Goal: Task Accomplishment & Management: Manage account settings

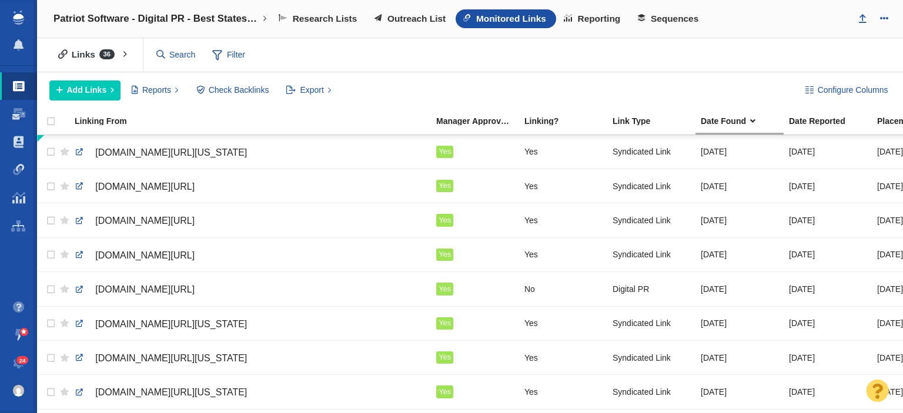
click at [742, 43] on div "Links 36 All Links Assigned To Me Recently Viewed Starred Reported current mont…" at bounding box center [470, 55] width 866 height 34
click at [167, 54] on input "text" at bounding box center [213, 55] width 123 height 21
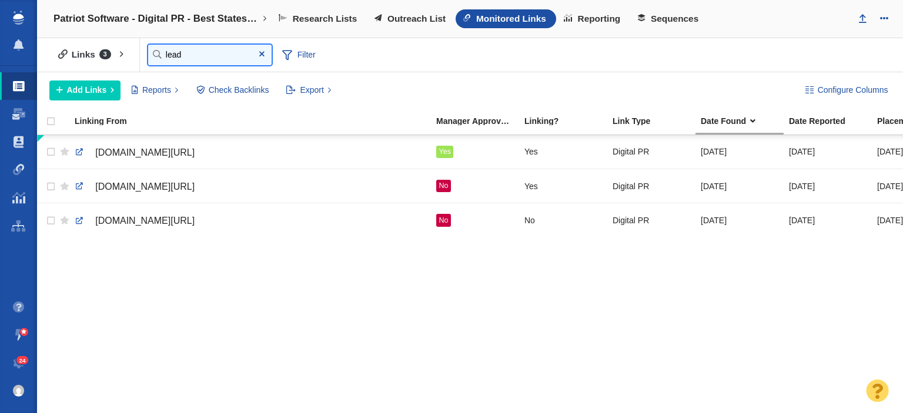
click at [233, 48] on input "lead" at bounding box center [209, 55] width 123 height 21
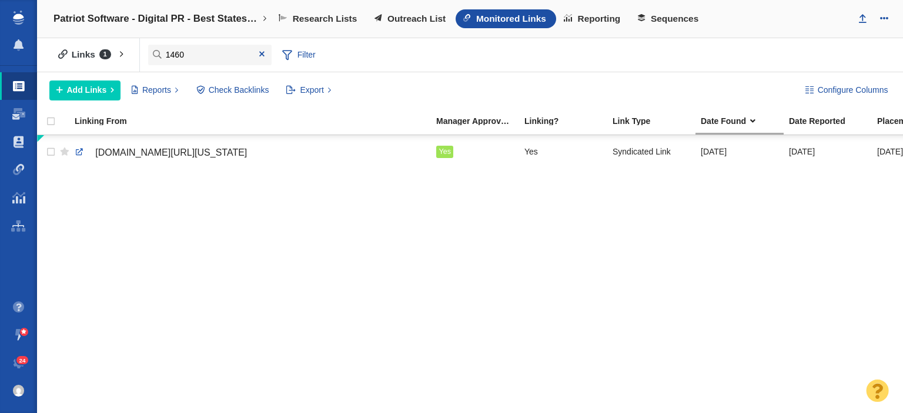
click at [66, 213] on div "1460espnyakima.com/ixp/1135/p/startup-success-washington/ Yes Yes Syndicated Li…" at bounding box center [470, 275] width 866 height 280
click at [230, 43] on div "Links 1 All Links Assigned To Me Recently Viewed Starred Reported current month…" at bounding box center [470, 55] width 866 height 34
click at [219, 53] on input "1460" at bounding box center [209, 55] width 123 height 21
type input "1"
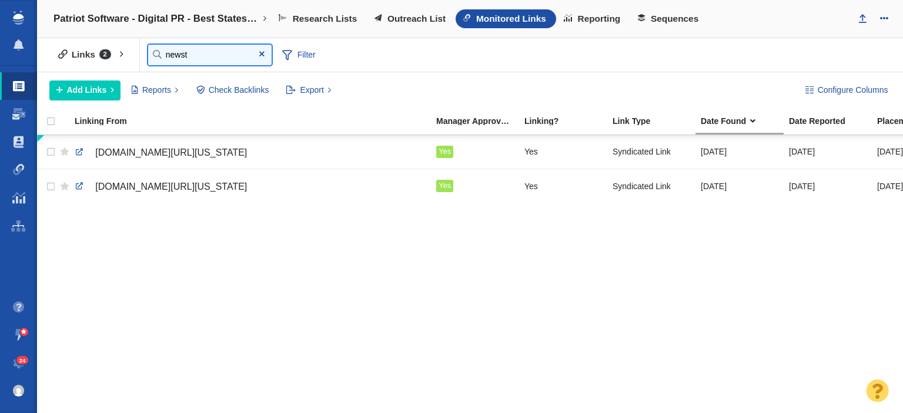
click at [205, 58] on input "newst" at bounding box center [209, 55] width 123 height 21
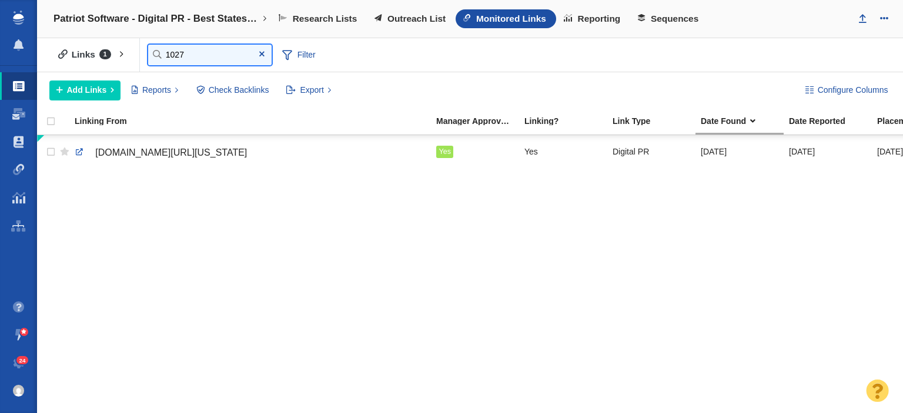
click at [215, 52] on input "1027" at bounding box center [209, 55] width 123 height 21
click at [199, 50] on input "kissfm" at bounding box center [209, 55] width 123 height 21
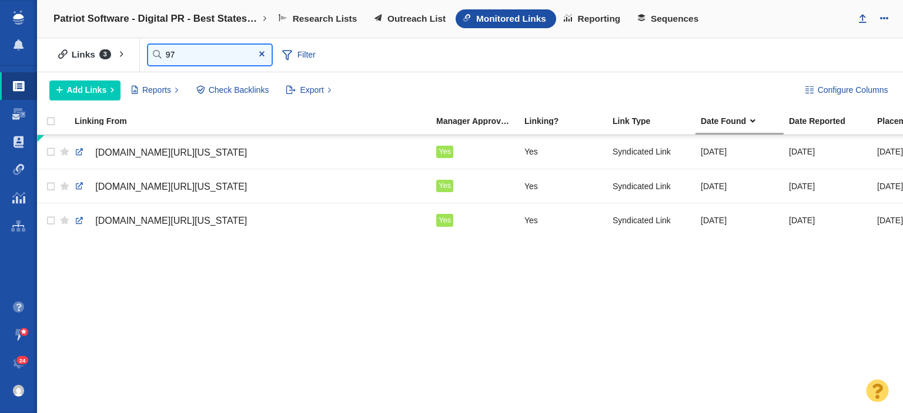
click at [179, 59] on input "97" at bounding box center [209, 55] width 123 height 21
click at [179, 58] on input "97" at bounding box center [209, 55] width 123 height 21
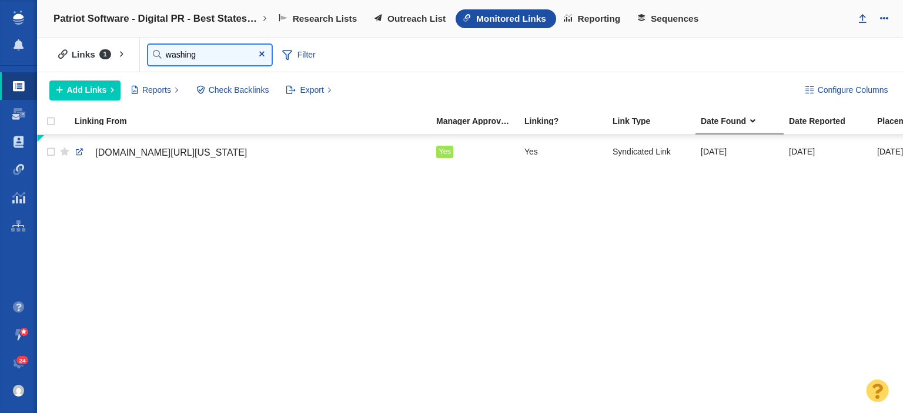
click at [179, 58] on input "washing" at bounding box center [209, 55] width 123 height 21
click at [212, 61] on input "kpq" at bounding box center [209, 55] width 123 height 21
click at [200, 46] on input "press" at bounding box center [209, 55] width 123 height 21
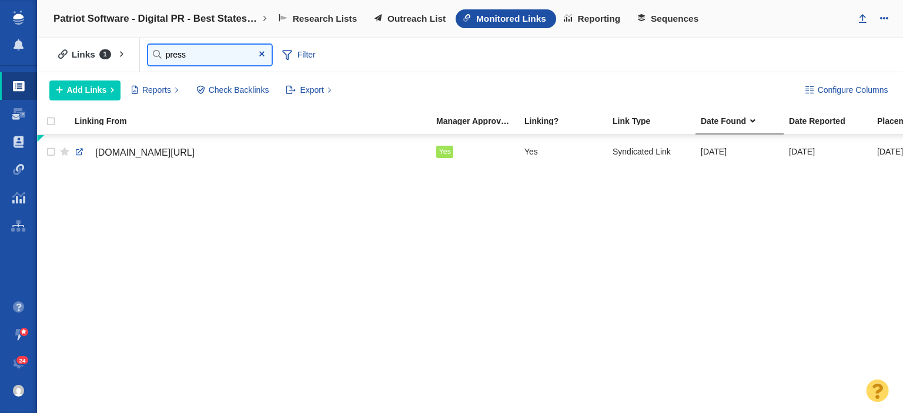
click at [200, 46] on input "press" at bounding box center [209, 55] width 123 height 21
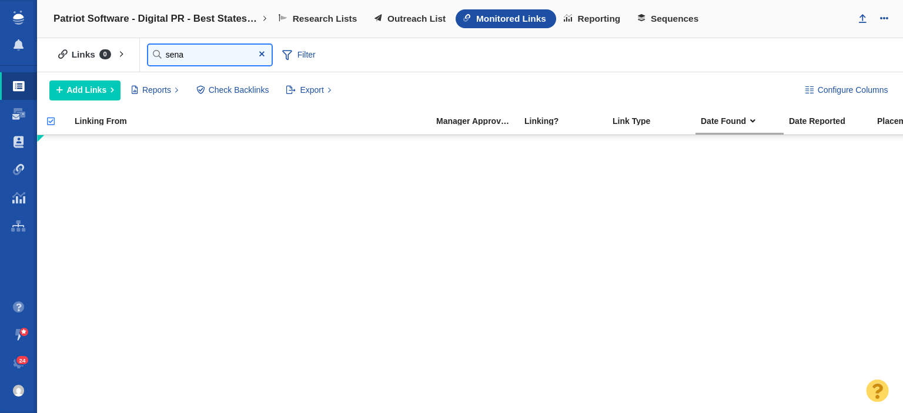
click at [230, 54] on input "sena" at bounding box center [209, 55] width 123 height 21
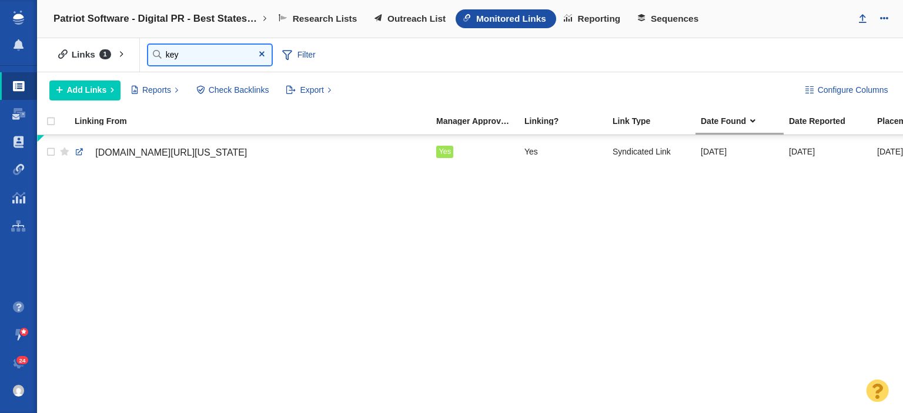
click at [196, 48] on input "key" at bounding box center [209, 55] width 123 height 21
click at [226, 56] on input "kissin" at bounding box center [209, 55] width 123 height 21
click at [193, 56] on input "1460" at bounding box center [209, 55] width 123 height 21
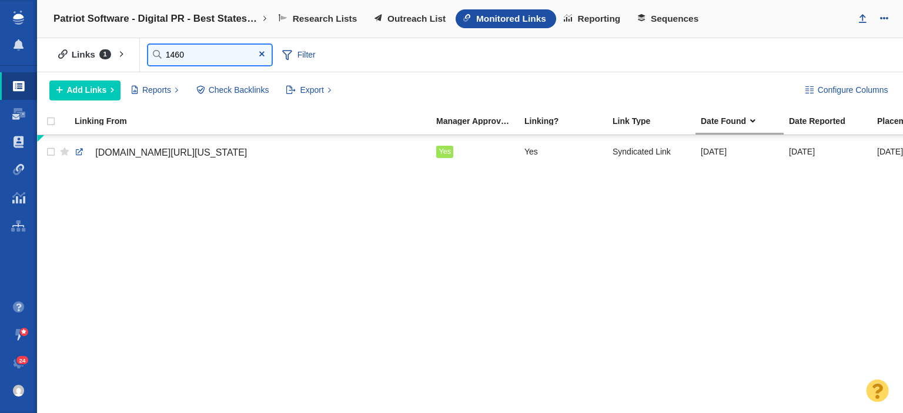
click at [193, 56] on input "1460" at bounding box center [209, 55] width 123 height 21
type input "995"
click at [264, 60] on span at bounding box center [262, 54] width 19 height 16
click at [263, 60] on input "995" at bounding box center [209, 55] width 123 height 21
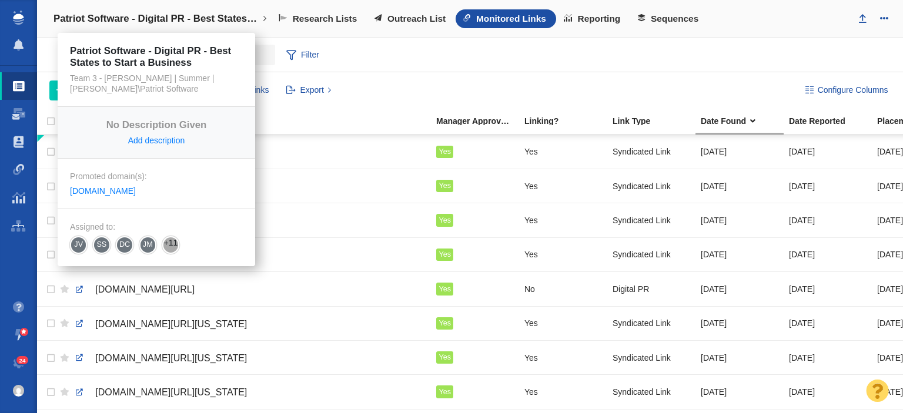
click at [182, 13] on h4 "Patriot Software - Digital PR - Best States to Start a Business" at bounding box center [156, 19] width 206 height 12
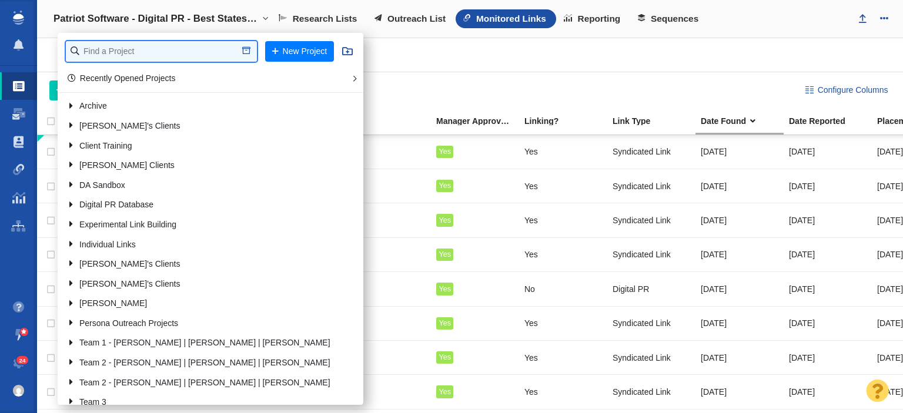
click at [174, 45] on input "text" at bounding box center [161, 51] width 191 height 21
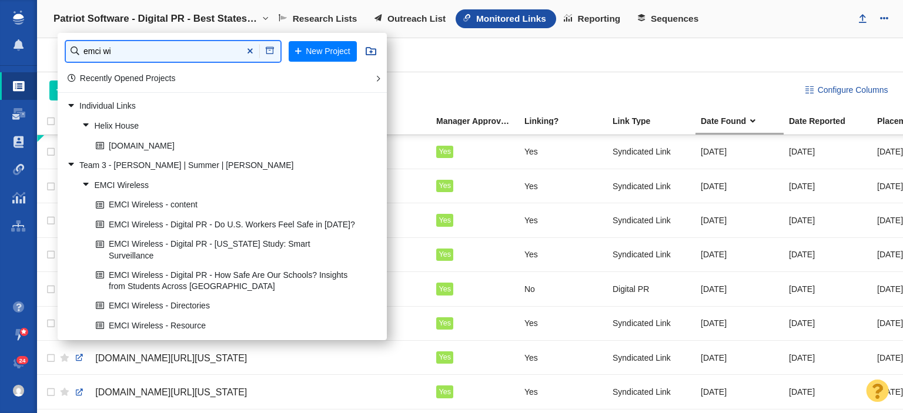
type input "emci wi"
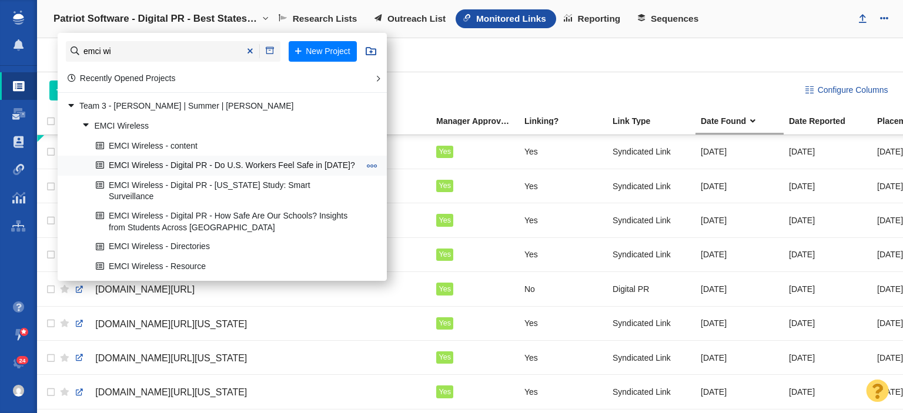
click at [226, 159] on link "EMCI Wireless - Digital PR - Do U.S. Workers Feel Safe in [DATE]?" at bounding box center [228, 166] width 270 height 18
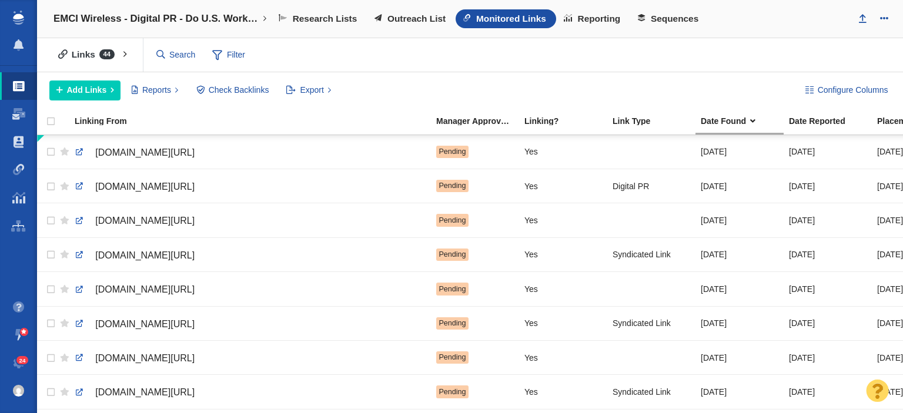
click at [777, 43] on div "Links 44 All Links Assigned To Me Recently Viewed Starred Reported current mont…" at bounding box center [470, 55] width 866 height 34
click at [404, 21] on span "Outreach List" at bounding box center [416, 19] width 58 height 11
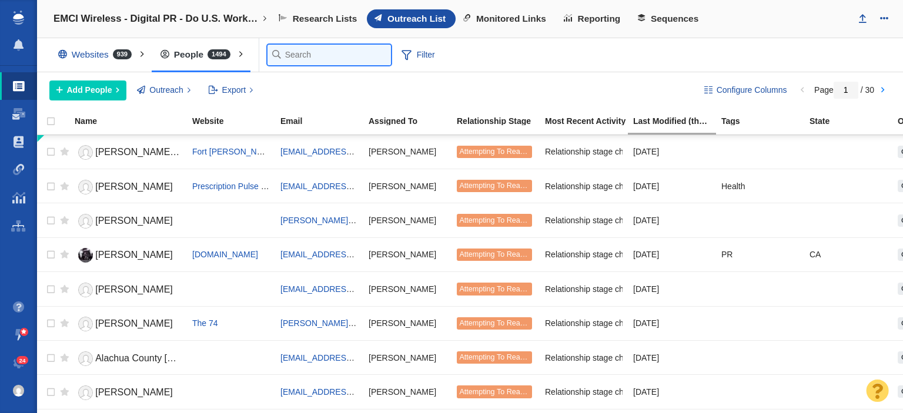
click at [284, 61] on input "text" at bounding box center [328, 55] width 123 height 21
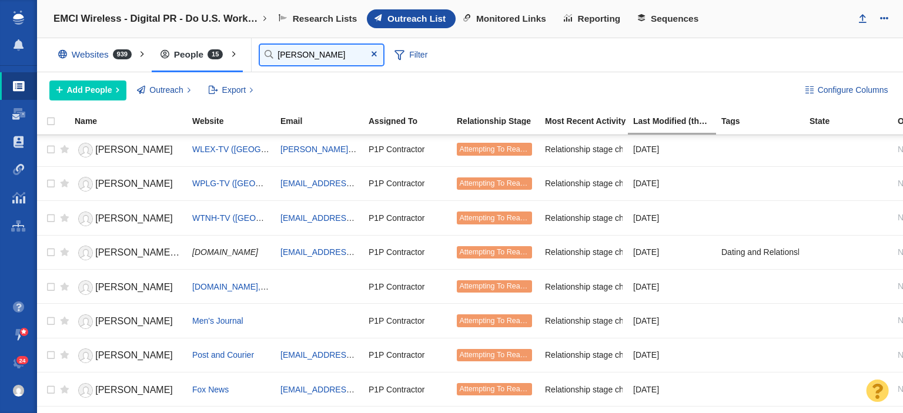
scroll to position [66, 0]
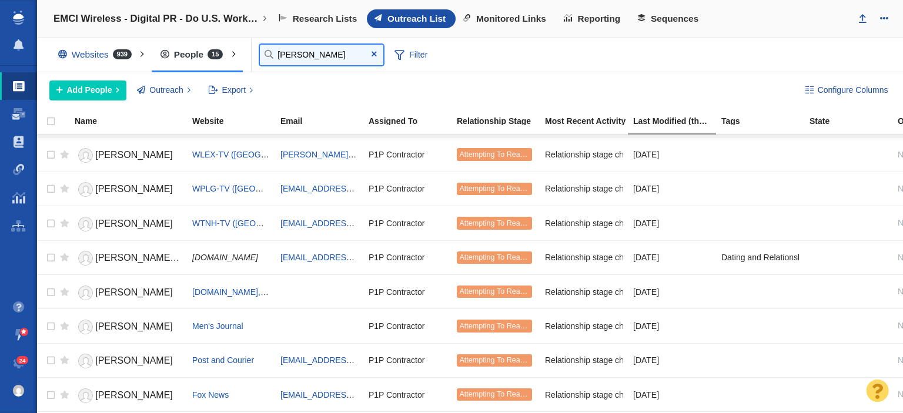
click at [304, 51] on input "andrew" at bounding box center [321, 55] width 123 height 21
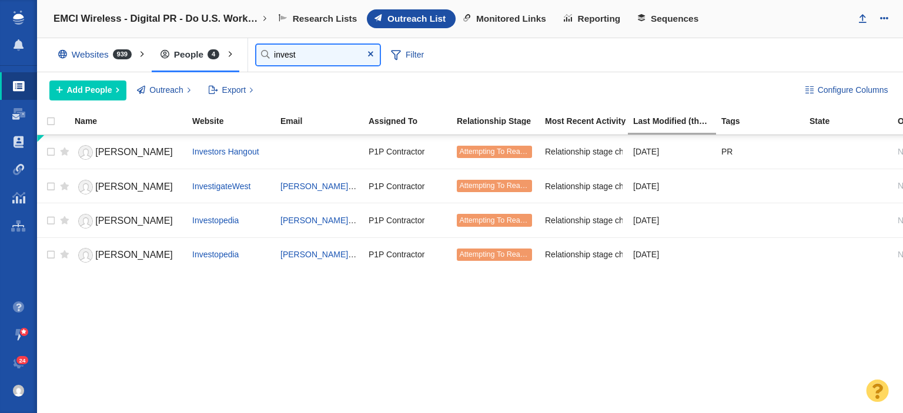
type input "invest"
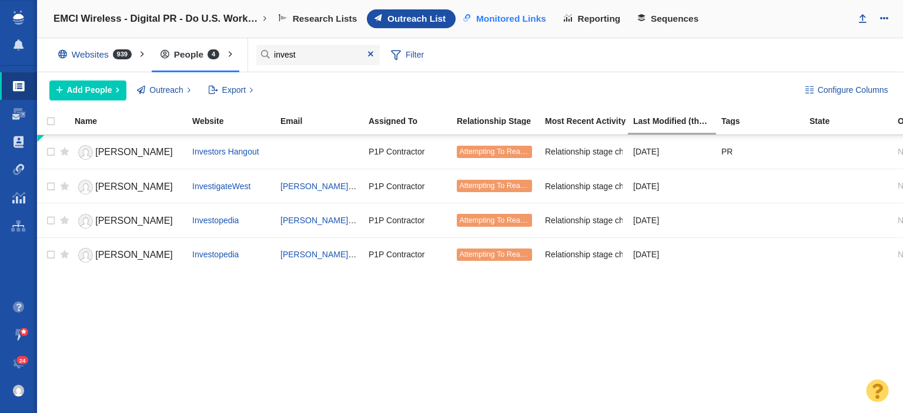
click at [515, 19] on span "Monitored Links" at bounding box center [511, 19] width 70 height 11
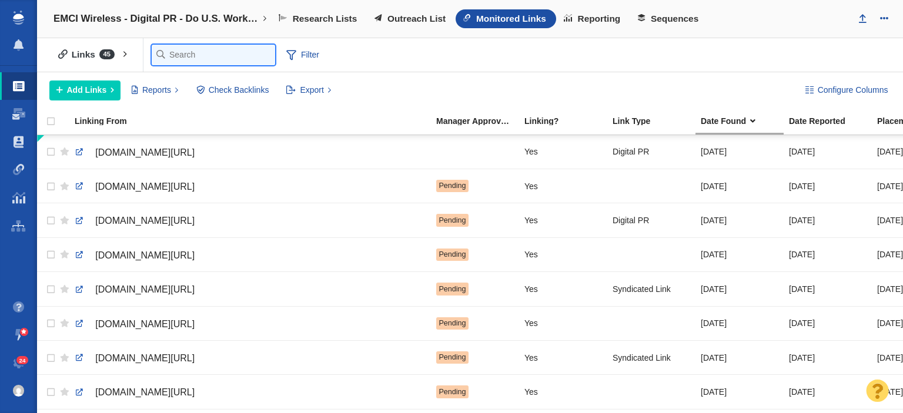
click at [181, 57] on input "text" at bounding box center [213, 55] width 123 height 21
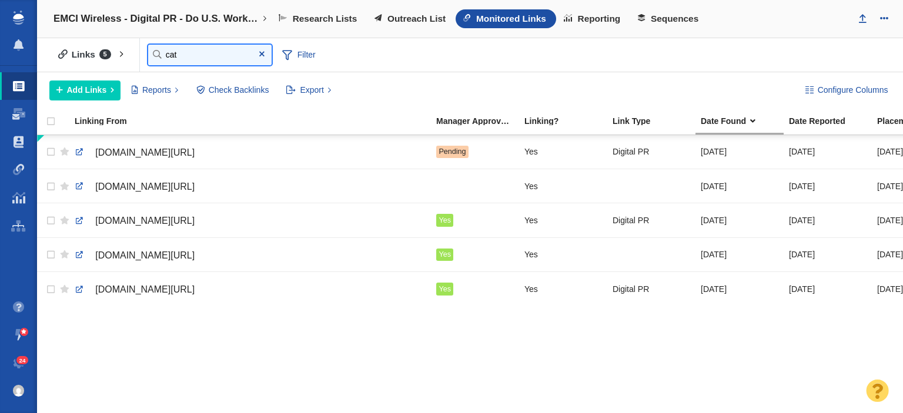
click at [195, 63] on input "cat" at bounding box center [209, 55] width 123 height 21
click at [194, 54] on input "wobm" at bounding box center [209, 55] width 123 height 21
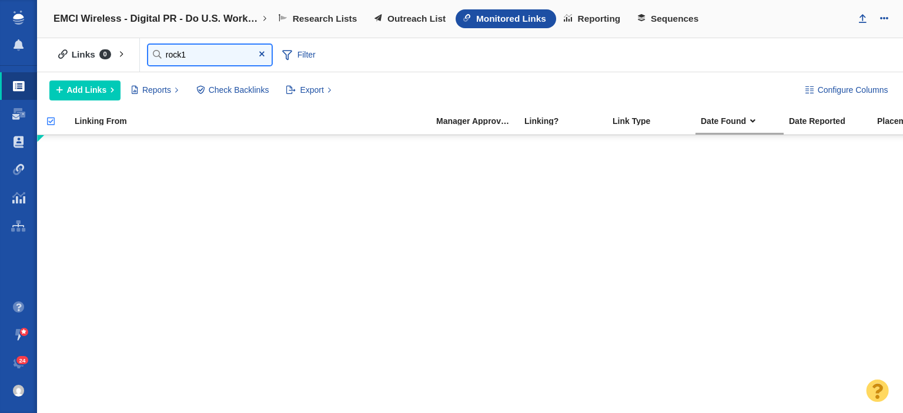
click at [196, 49] on input "rock1" at bounding box center [209, 55] width 123 height 21
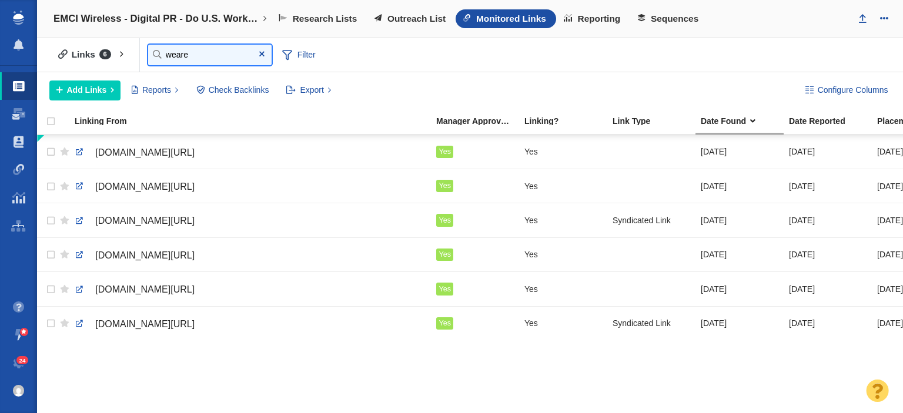
click at [221, 56] on input "weare" at bounding box center [209, 55] width 123 height 21
click at [221, 57] on input "weare" at bounding box center [209, 55] width 123 height 21
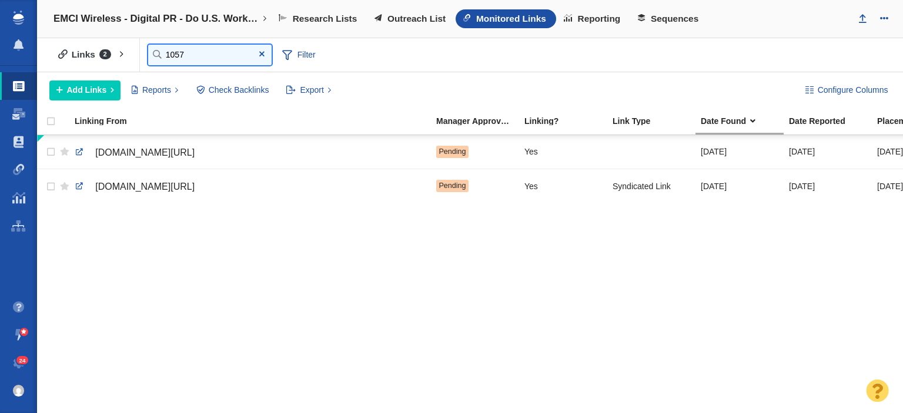
click at [190, 53] on input "1057" at bounding box center [209, 55] width 123 height 21
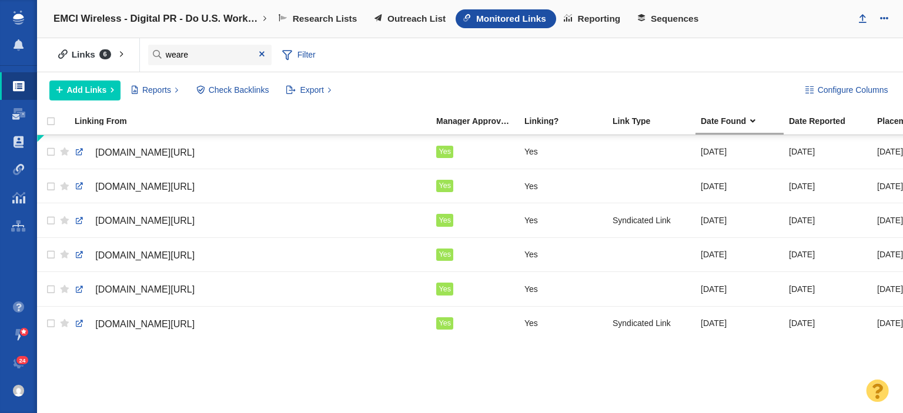
drag, startPoint x: 715, startPoint y: 42, endPoint x: 710, endPoint y: 46, distance: 6.7
click at [714, 43] on div "Links 6 All Links Assigned To Me Recently Viewed Starred Reported current month…" at bounding box center [470, 55] width 866 height 34
click at [206, 58] on input "weare" at bounding box center [209, 55] width 123 height 21
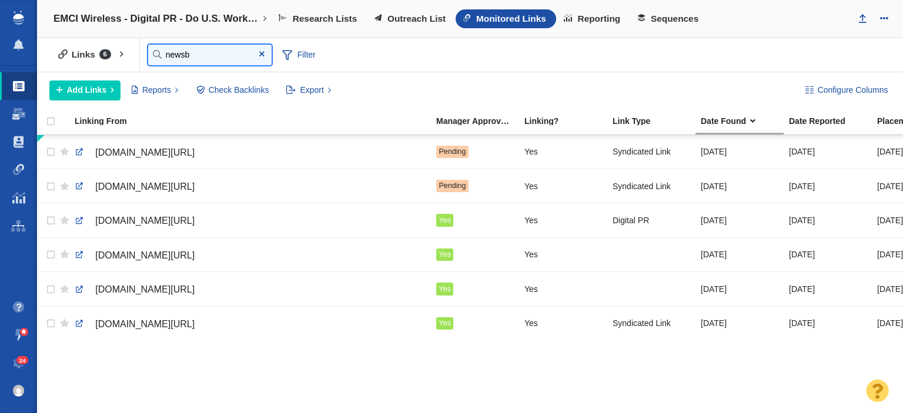
click at [221, 54] on input "newsb" at bounding box center [209, 55] width 123 height 21
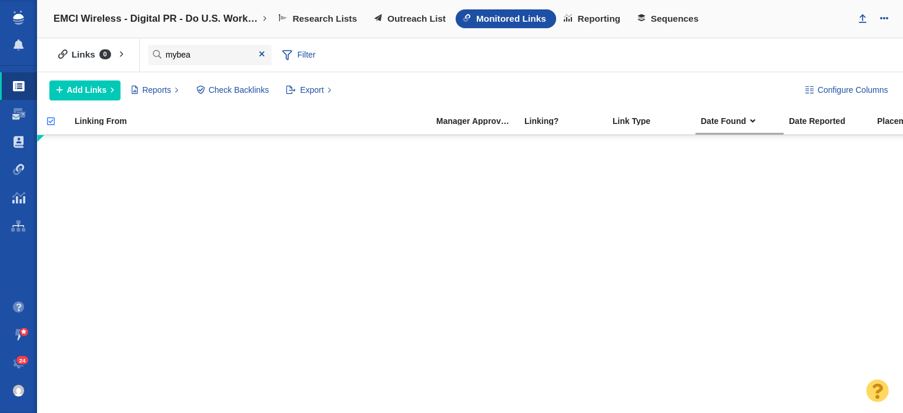
drag, startPoint x: 72, startPoint y: 291, endPoint x: 115, endPoint y: 195, distance: 105.5
click at [72, 291] on div at bounding box center [470, 275] width 866 height 280
click at [183, 60] on input "mybea" at bounding box center [209, 55] width 123 height 21
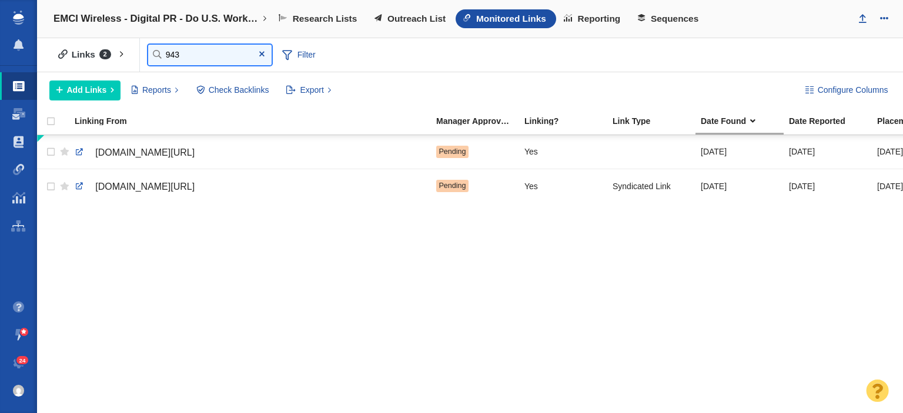
click at [212, 55] on input "943" at bounding box center [209, 55] width 123 height 21
click at [188, 33] on div "EMCI Wireless - Digital PR - Do U.S. Workers Feel Safe in 2025? New Project Rec…" at bounding box center [470, 19] width 866 height 38
click at [186, 51] on input "1057" at bounding box center [209, 55] width 123 height 21
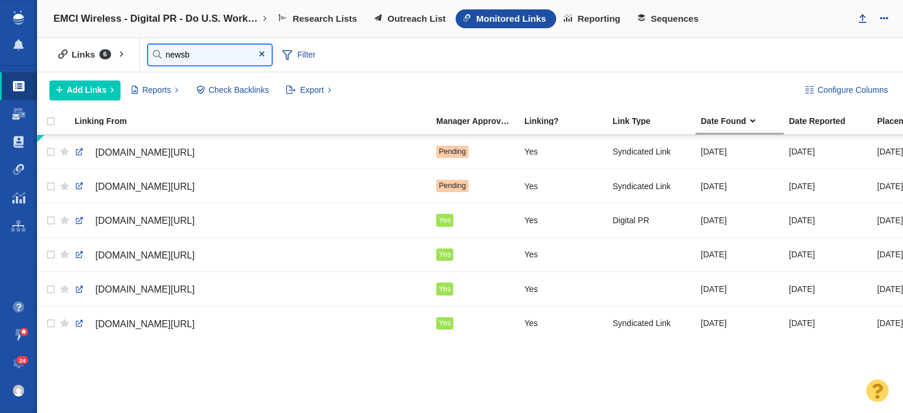
click at [197, 56] on input "newsb" at bounding box center [209, 55] width 123 height 21
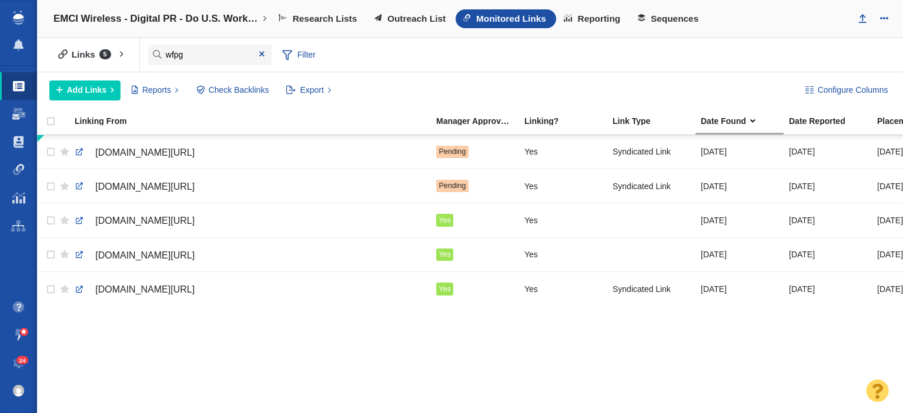
click at [205, 42] on div "Links 5 All Links Assigned To Me Recently Viewed Starred Reported current month…" at bounding box center [470, 55] width 866 height 34
click at [205, 50] on input "wfpg" at bounding box center [209, 55] width 123 height 21
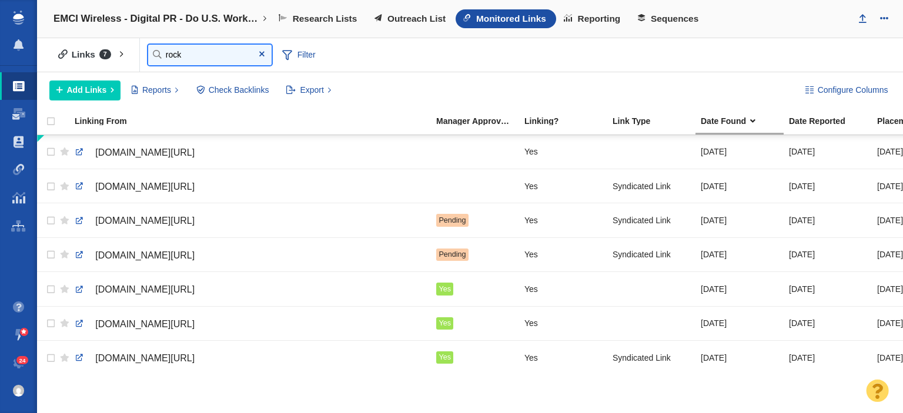
type input "rock"
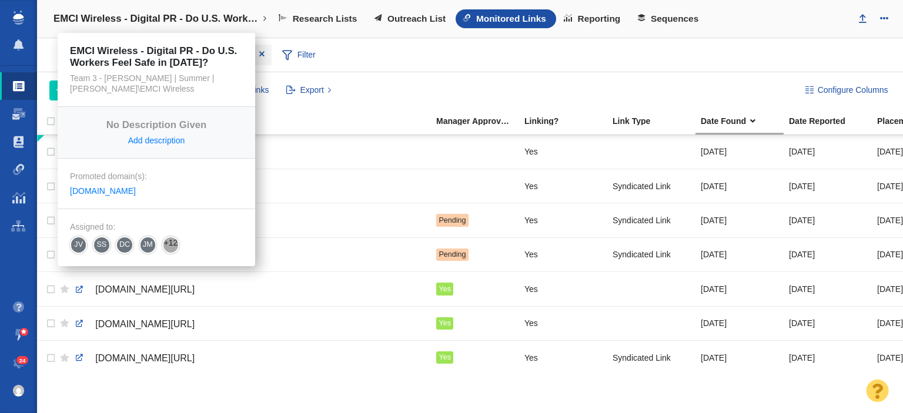
click at [202, 11] on link "EMCI Wireless - Digital PR - Do U.S. Workers Feel Safe in [DATE]?" at bounding box center [160, 19] width 230 height 28
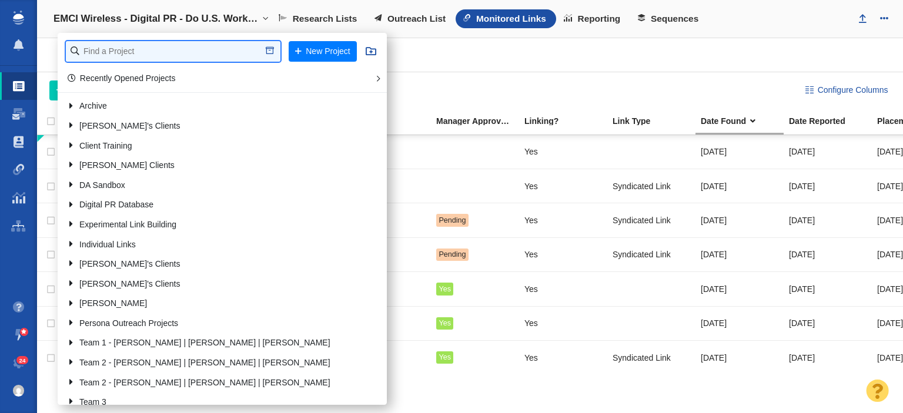
click at [150, 51] on input "text" at bounding box center [173, 51] width 215 height 21
type input "uprint"
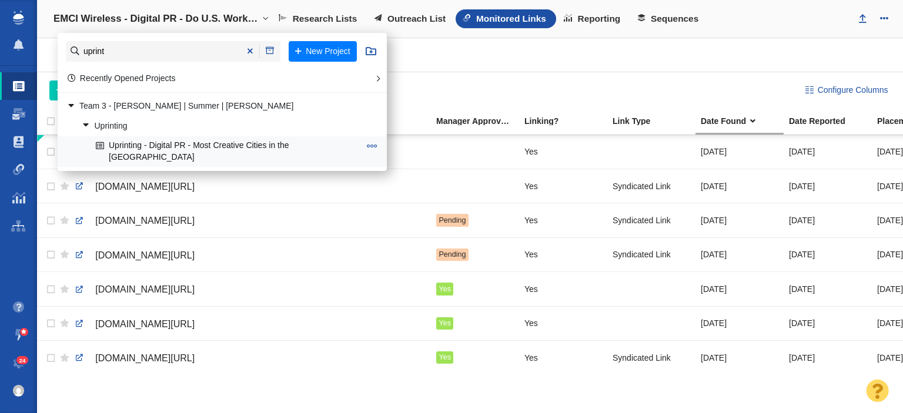
click at [137, 150] on link "Uprinting - Digital PR - Most Creative Cities in the [GEOGRAPHIC_DATA]" at bounding box center [228, 151] width 270 height 29
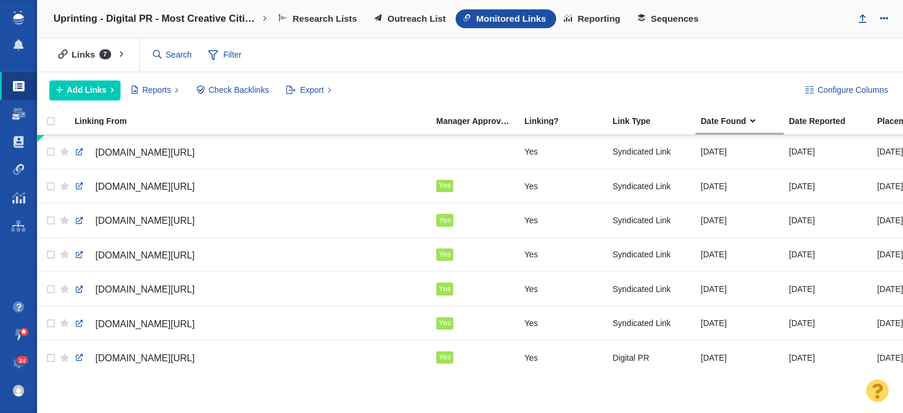
click at [724, 62] on div "Links 7 All Links Assigned To Me Recently Viewed Starred Reported current month…" at bounding box center [470, 55] width 866 height 34
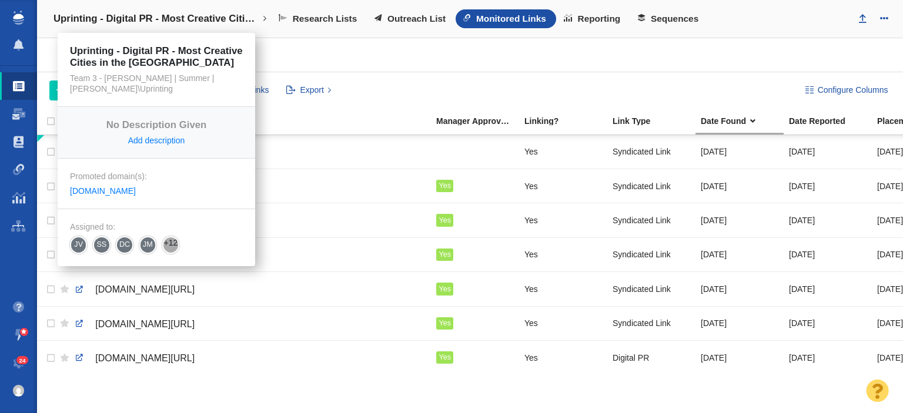
click at [197, 9] on link "Uprinting - Digital PR - Most Creative Cities in the [GEOGRAPHIC_DATA]" at bounding box center [160, 19] width 230 height 28
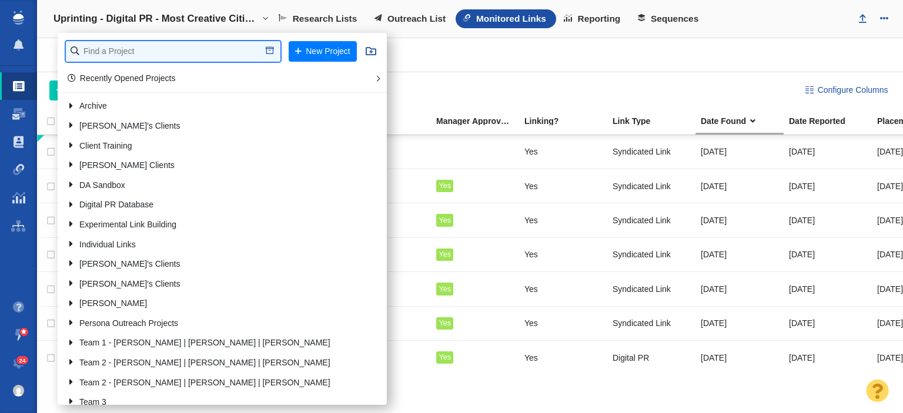
click at [196, 49] on input "text" at bounding box center [173, 51] width 215 height 21
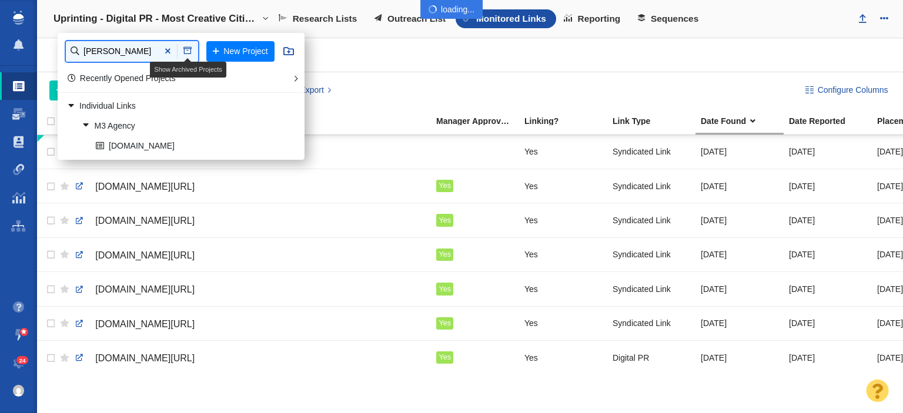
type input "[PERSON_NAME]"
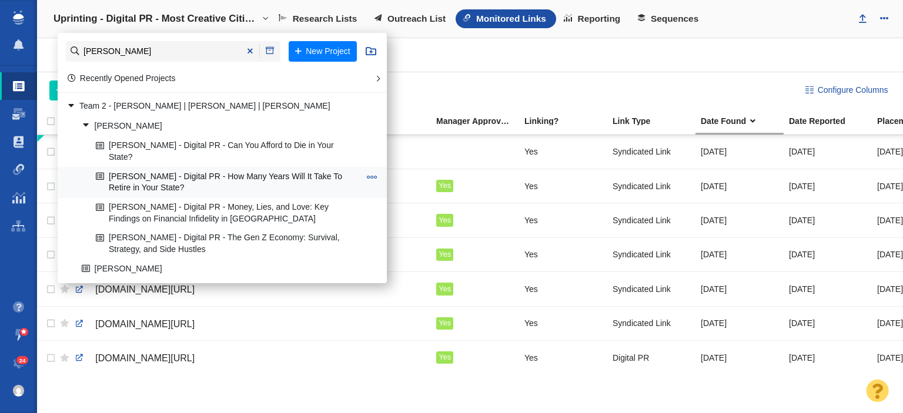
click at [215, 180] on link "[PERSON_NAME] - Digital PR - How Many Years Will It Take To Retire in Your Stat…" at bounding box center [228, 182] width 270 height 29
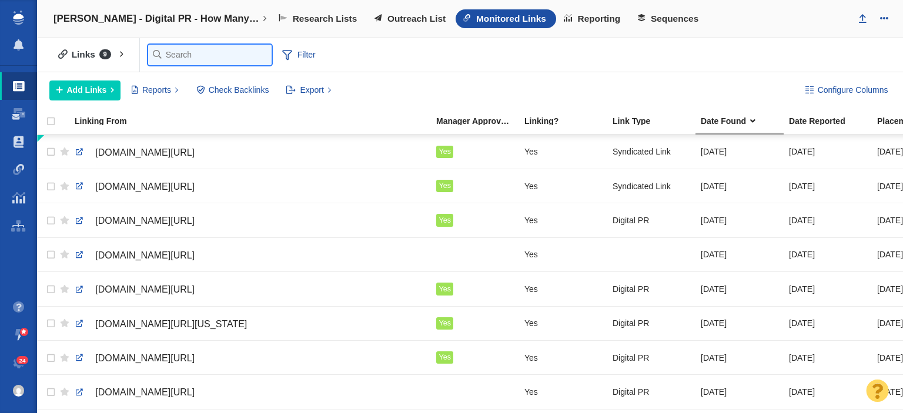
click at [169, 63] on input "text" at bounding box center [209, 55] width 123 height 21
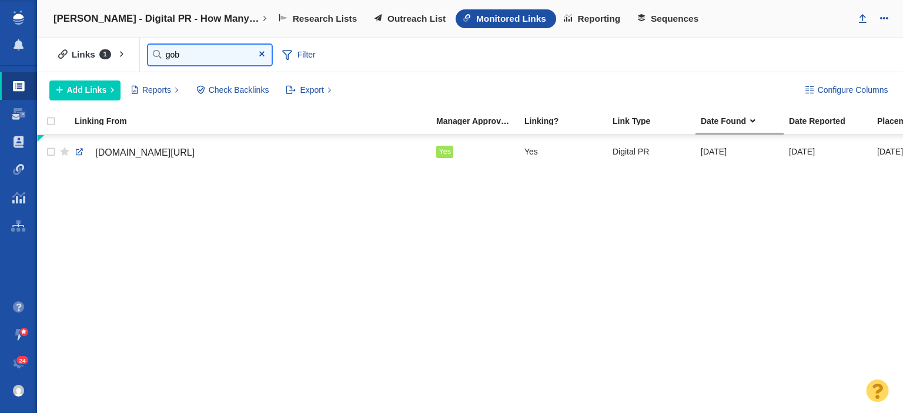
click at [195, 53] on input "gob" at bounding box center [209, 55] width 123 height 21
type input "aol"
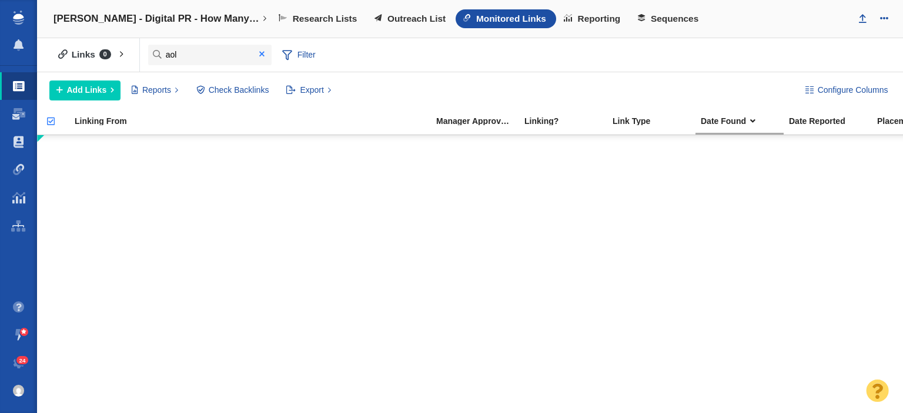
click at [268, 50] on span at bounding box center [262, 54] width 19 height 16
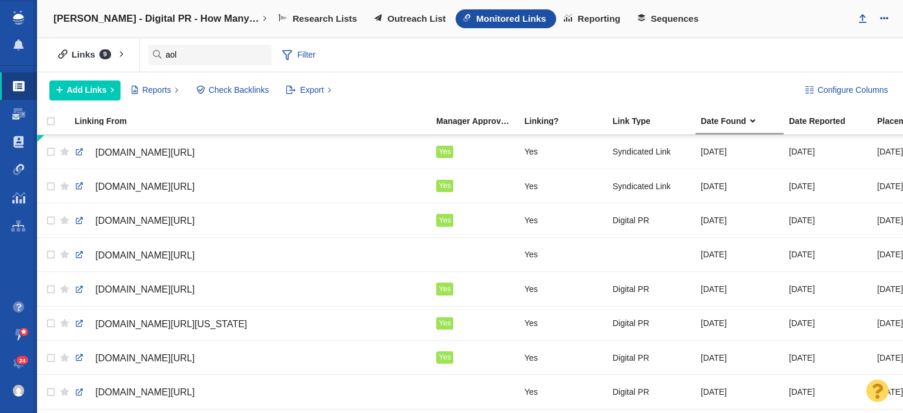
drag, startPoint x: 789, startPoint y: 39, endPoint x: 675, endPoint y: 57, distance: 116.0
click at [789, 39] on div "Links 9 All Links Assigned To Me Recently Viewed Starred Reported current month…" at bounding box center [470, 55] width 866 height 34
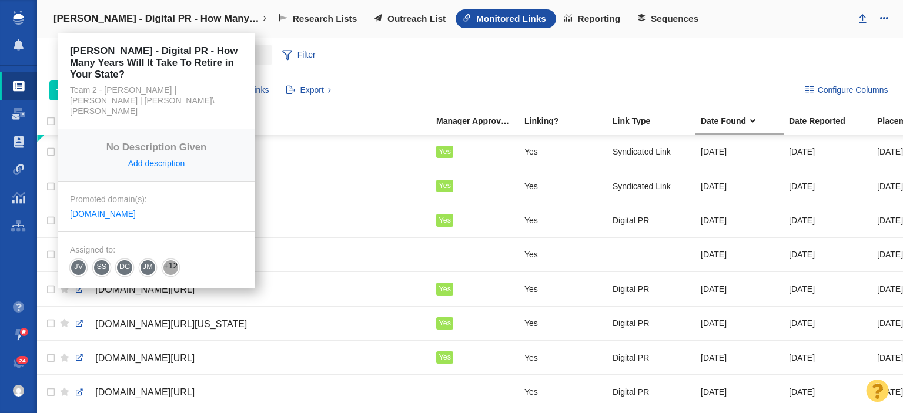
click at [219, 30] on link "[PERSON_NAME] - Digital PR - How Many Years Will It Take To Retire in Your Stat…" at bounding box center [160, 19] width 230 height 28
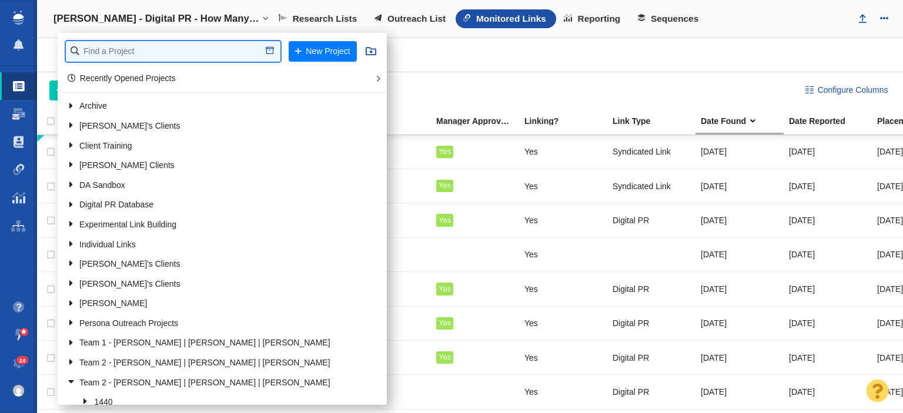
click at [211, 43] on input "text" at bounding box center [173, 51] width 215 height 21
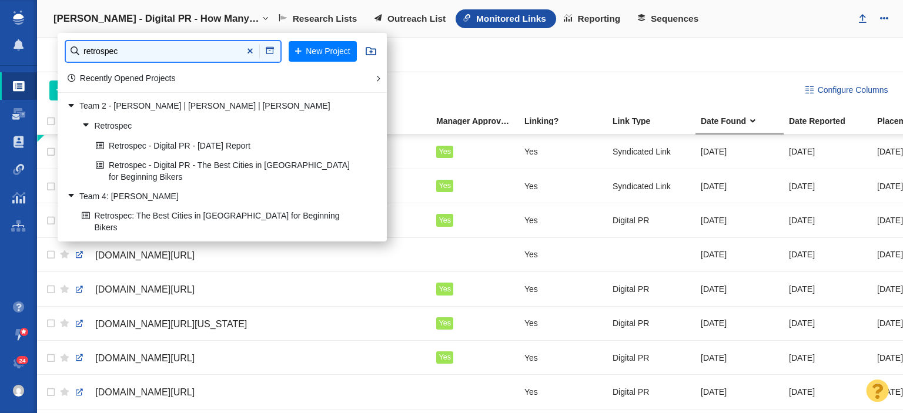
type input "retrospec"
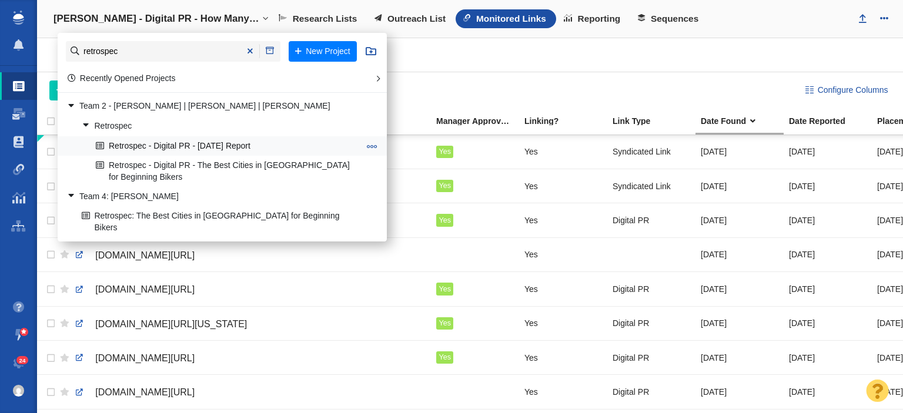
click at [214, 146] on link "Retrospec - Digital PR - [DATE] Report" at bounding box center [228, 146] width 270 height 18
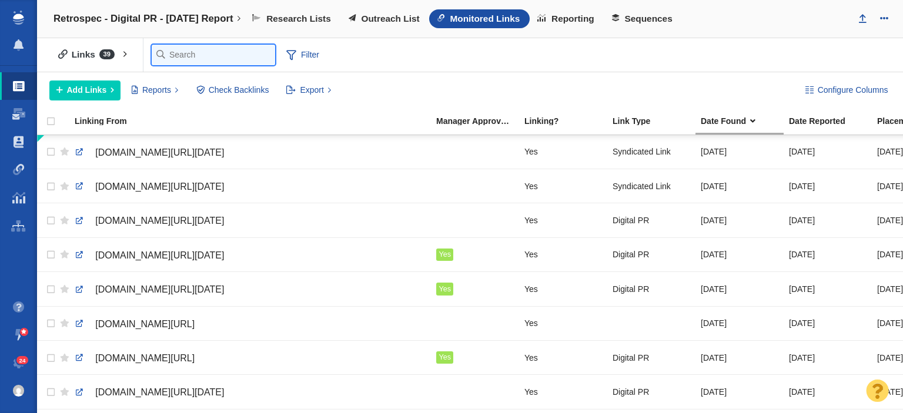
click at [162, 45] on input "text" at bounding box center [213, 55] width 123 height 21
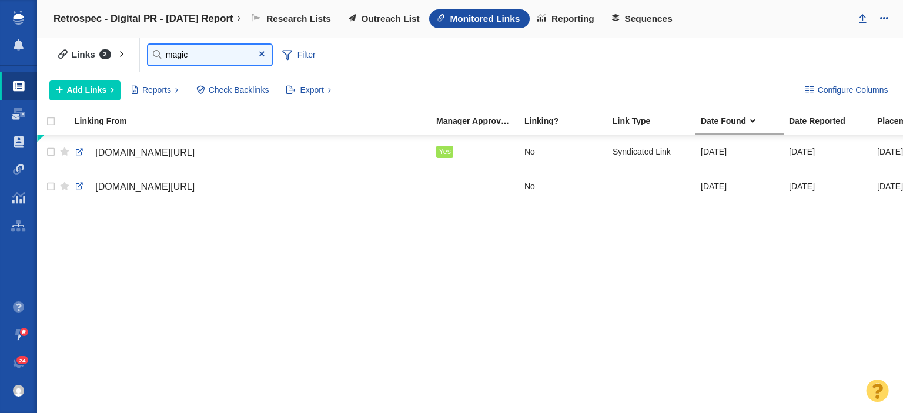
click at [219, 62] on input "magic" at bounding box center [209, 55] width 123 height 21
click at [217, 63] on input "magic" at bounding box center [209, 55] width 123 height 21
click at [216, 63] on input "magic" at bounding box center [209, 55] width 123 height 21
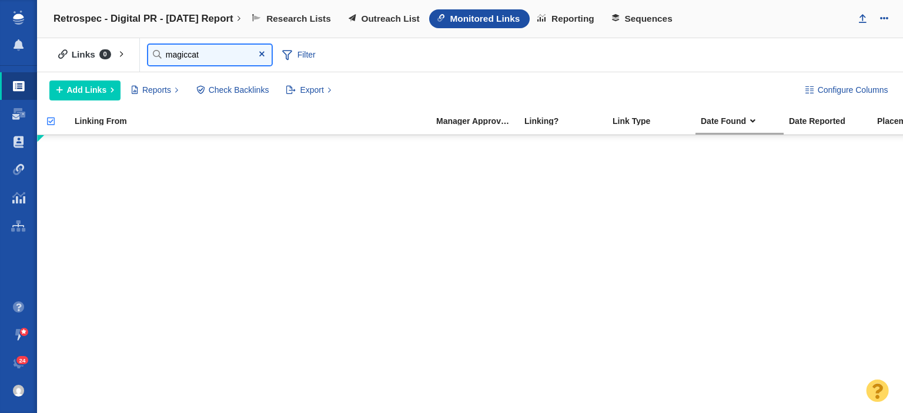
click at [215, 55] on input "magiccat" at bounding box center [209, 55] width 123 height 21
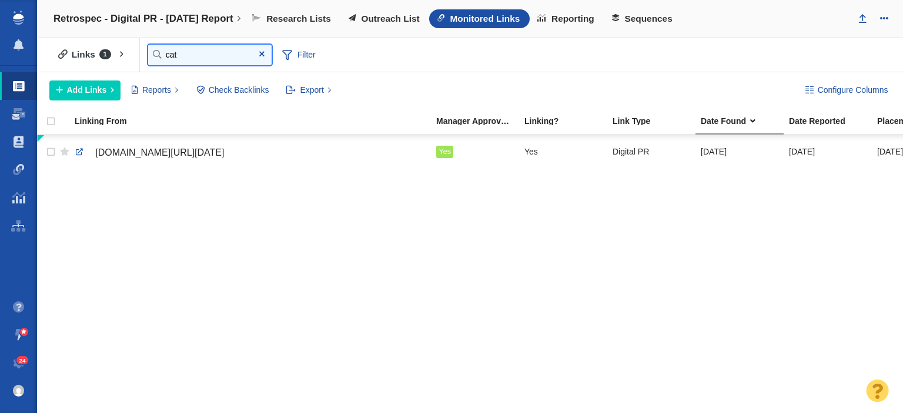
click at [215, 55] on input "cat" at bounding box center [209, 55] width 123 height 21
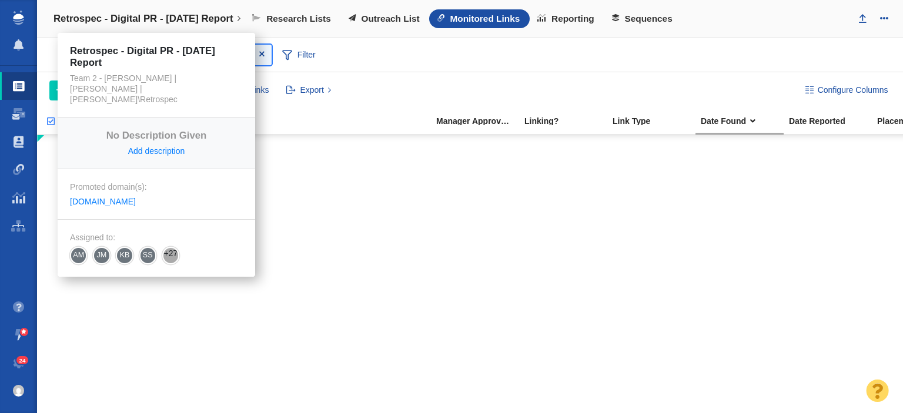
type input "thedi"
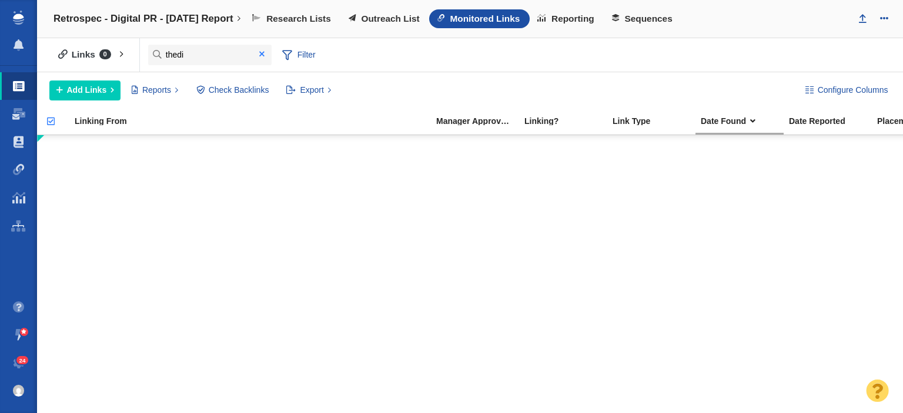
click at [263, 52] on span at bounding box center [261, 54] width 5 height 8
click at [401, 16] on body "Projects Dashboard Websites People Link Monitoring Reports Projects Home Help C…" at bounding box center [451, 206] width 903 height 413
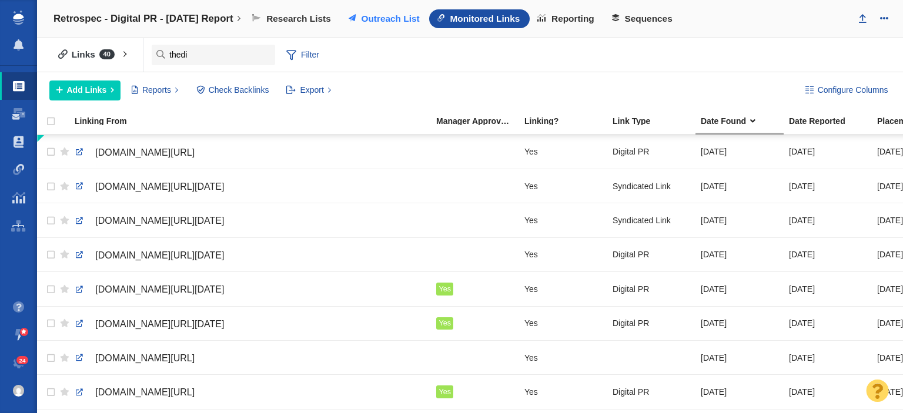
click at [400, 23] on span "Outreach List" at bounding box center [390, 19] width 58 height 11
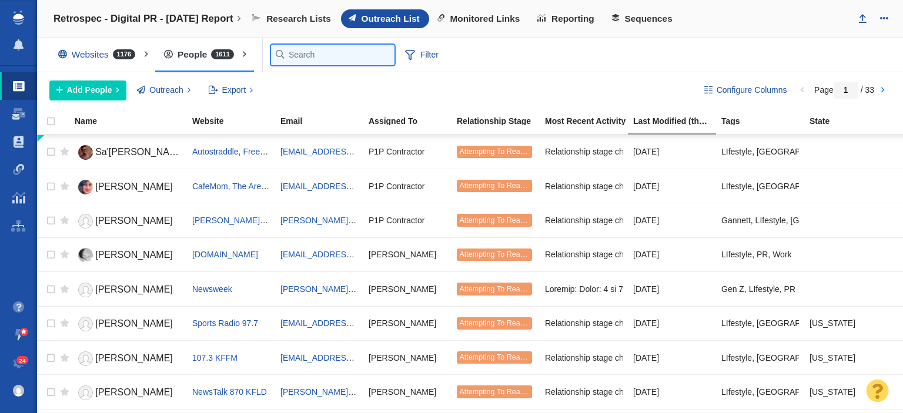
click at [284, 52] on input "text" at bounding box center [332, 55] width 123 height 21
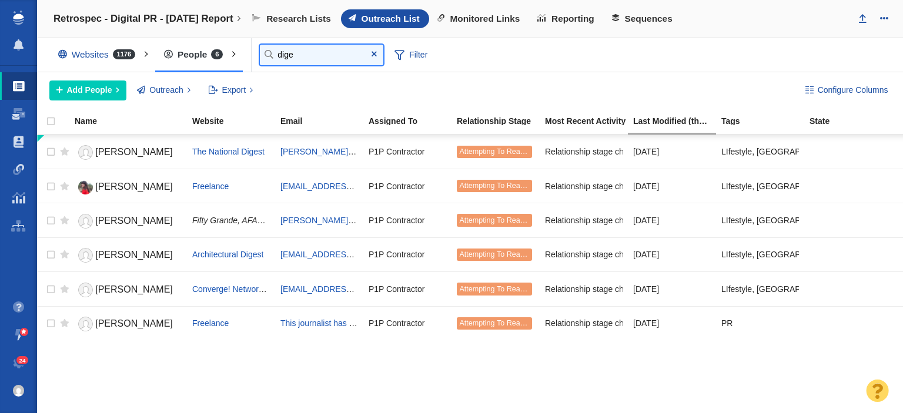
type input "dige"
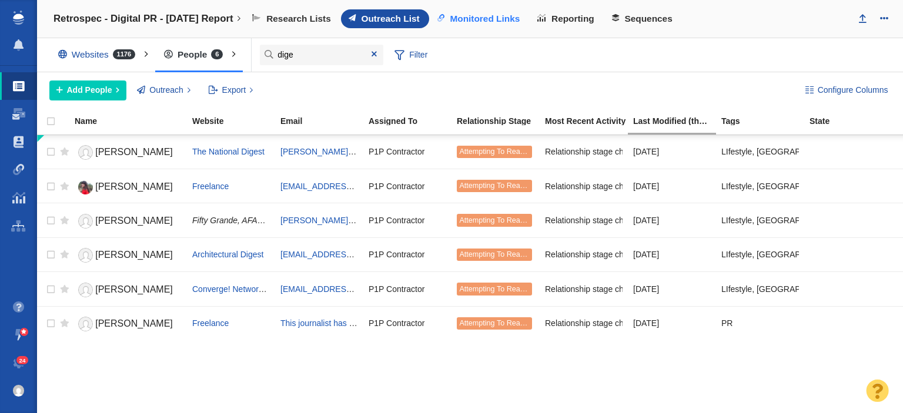
click at [491, 14] on span "Monitored Links" at bounding box center [485, 19] width 70 height 11
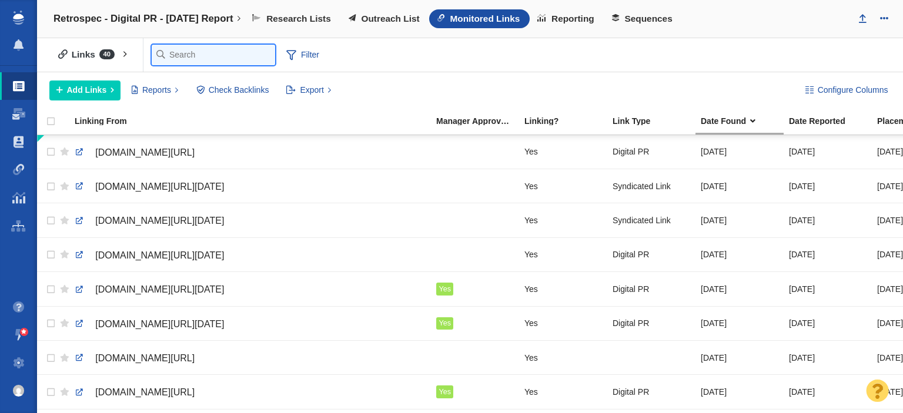
click at [188, 53] on input "text" at bounding box center [213, 55] width 123 height 21
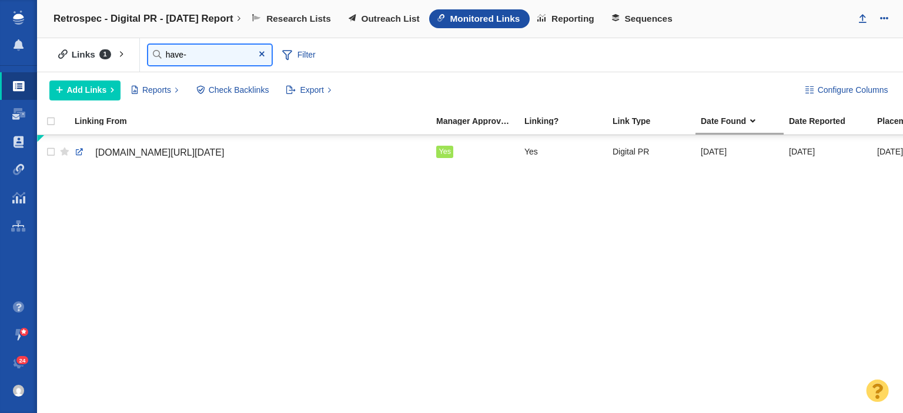
click at [188, 53] on input "have-" at bounding box center [209, 55] width 123 height 21
click at [183, 53] on input "soj" at bounding box center [209, 55] width 123 height 21
click at [185, 53] on input "soj" at bounding box center [209, 55] width 123 height 21
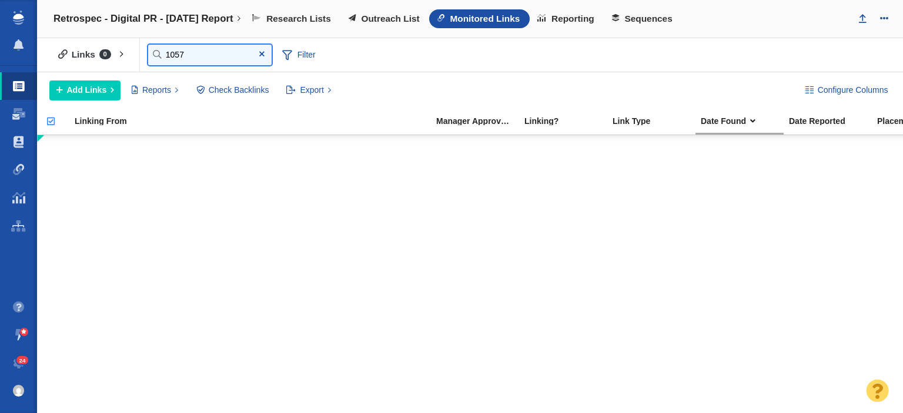
click at [197, 47] on input "1057" at bounding box center [209, 55] width 123 height 21
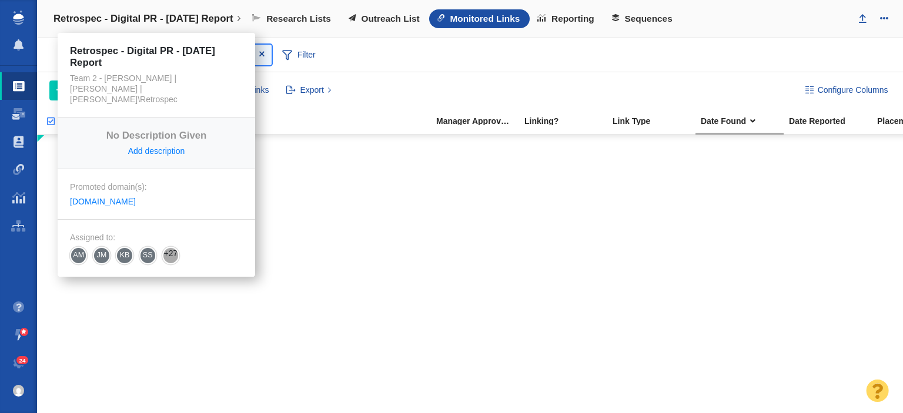
type input "1057"
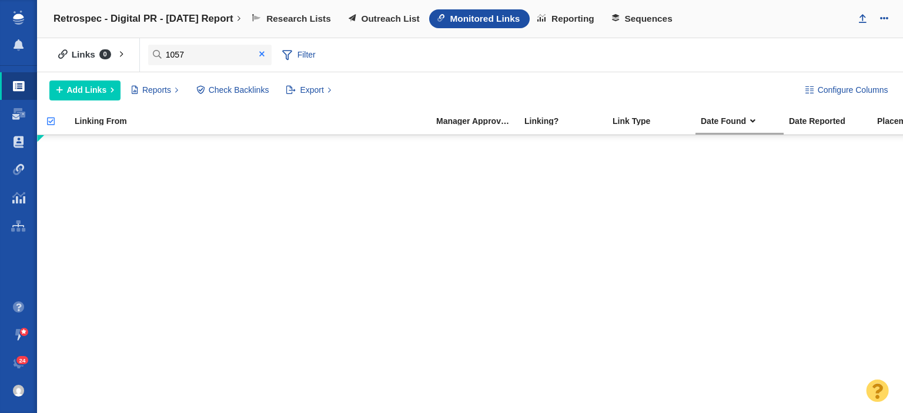
click at [261, 51] on span at bounding box center [261, 54] width 5 height 8
click at [185, 52] on div at bounding box center [451, 206] width 903 height 413
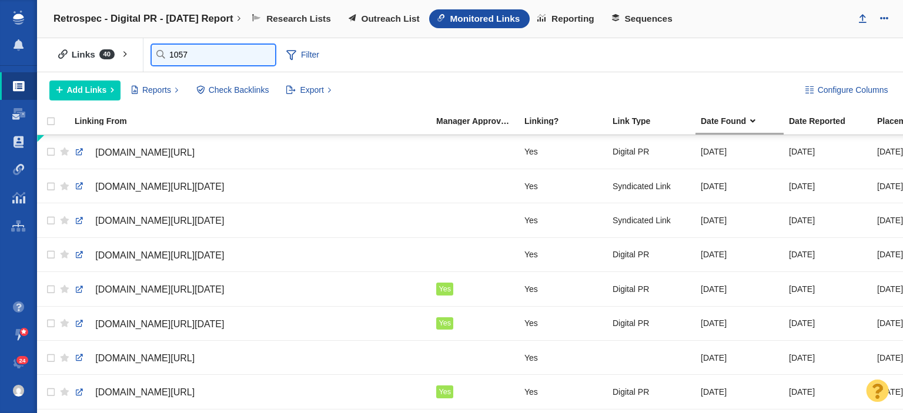
click at [185, 52] on input "1057" at bounding box center [213, 55] width 123 height 21
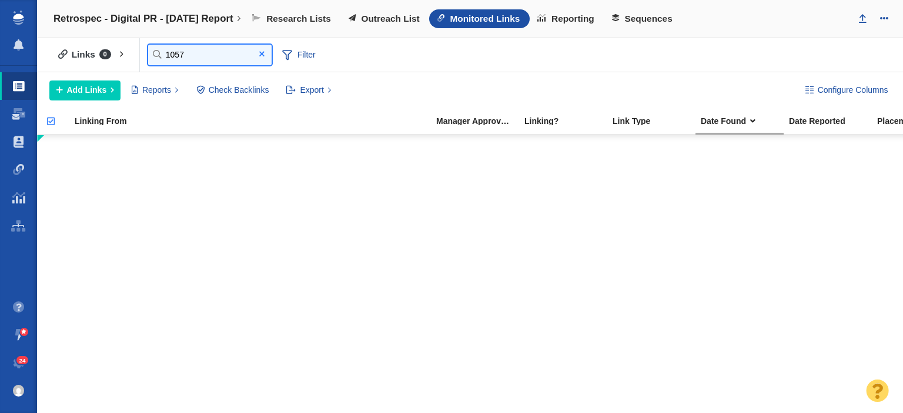
type input "1057"
click at [263, 53] on span at bounding box center [261, 54] width 5 height 8
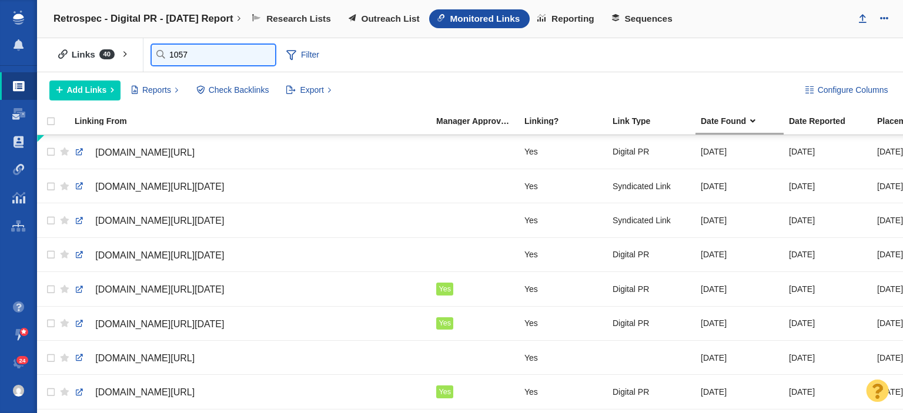
click at [181, 53] on input "1057" at bounding box center [213, 55] width 123 height 21
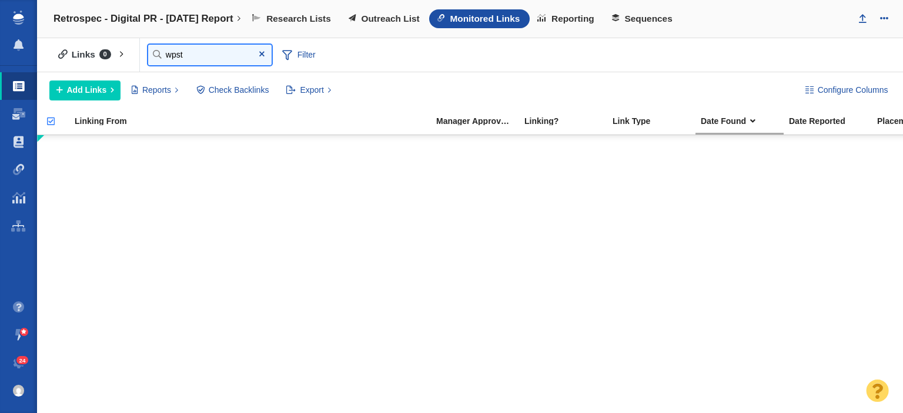
click at [219, 53] on input "wpst" at bounding box center [209, 55] width 123 height 21
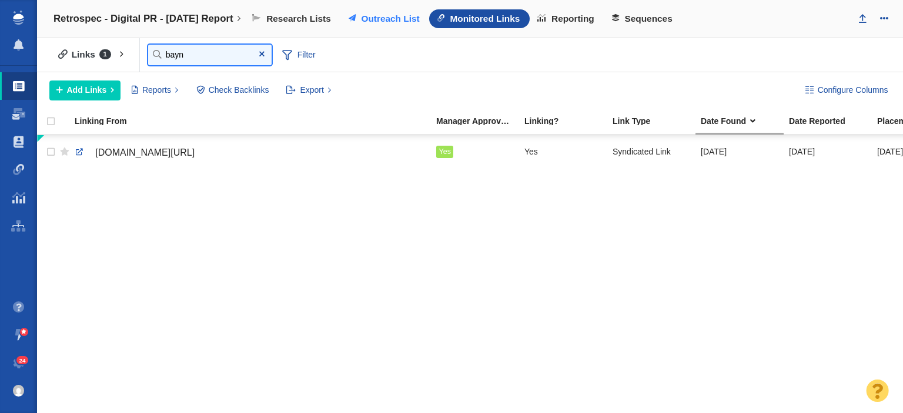
type input "bayn"
click at [417, 21] on span "Outreach List" at bounding box center [390, 19] width 58 height 11
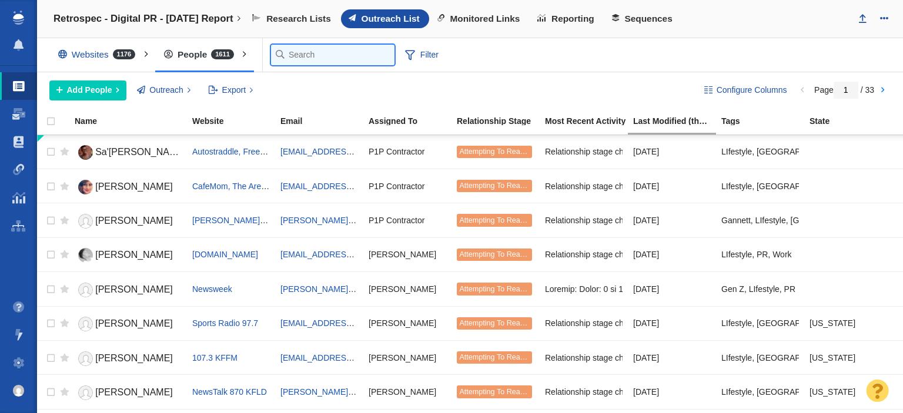
click at [307, 49] on input "text" at bounding box center [332, 55] width 123 height 21
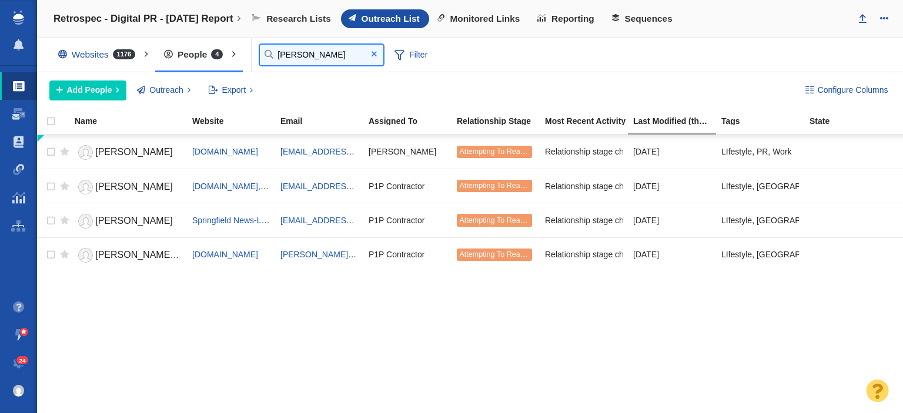
type input "susan"
click at [370, 58] on span at bounding box center [373, 54] width 19 height 16
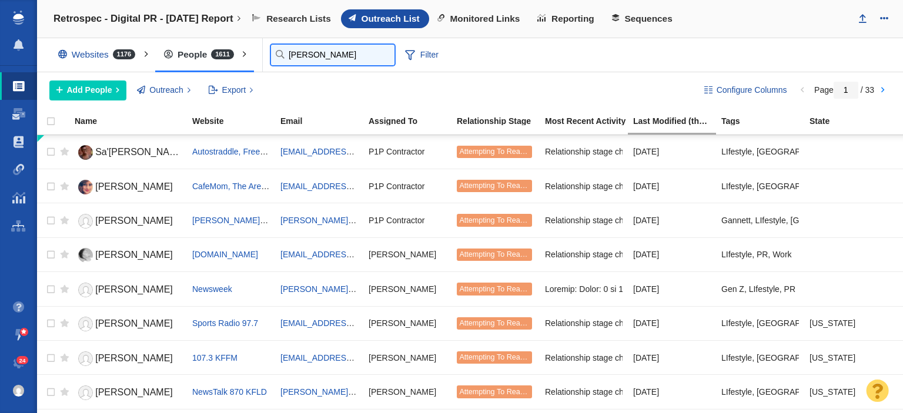
click at [284, 56] on input "susan" at bounding box center [332, 55] width 123 height 21
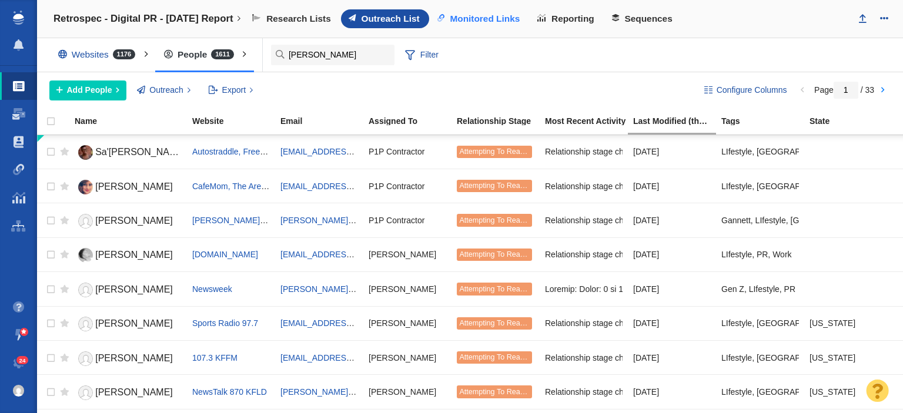
click at [494, 22] on span "Monitored Links" at bounding box center [485, 19] width 70 height 11
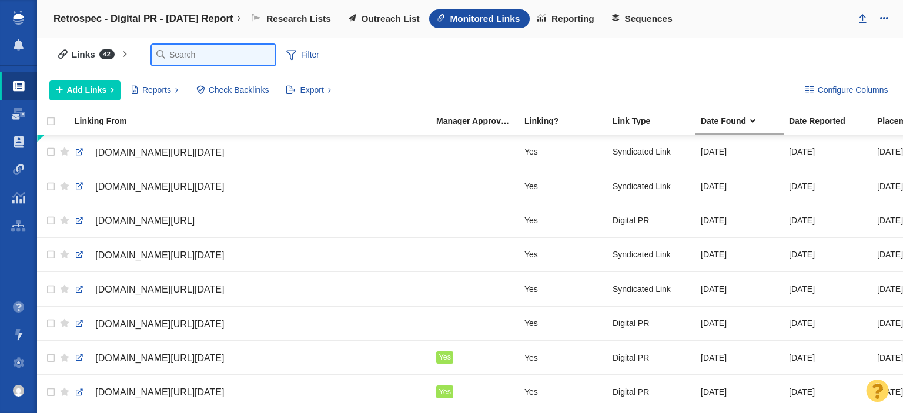
click at [186, 53] on input "text" at bounding box center [213, 55] width 123 height 21
type input "bay"
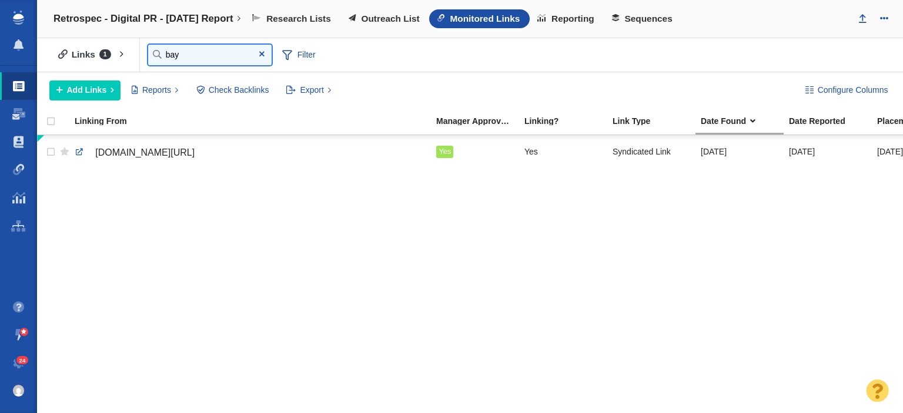
click at [216, 60] on input "bay" at bounding box center [209, 55] width 123 height 21
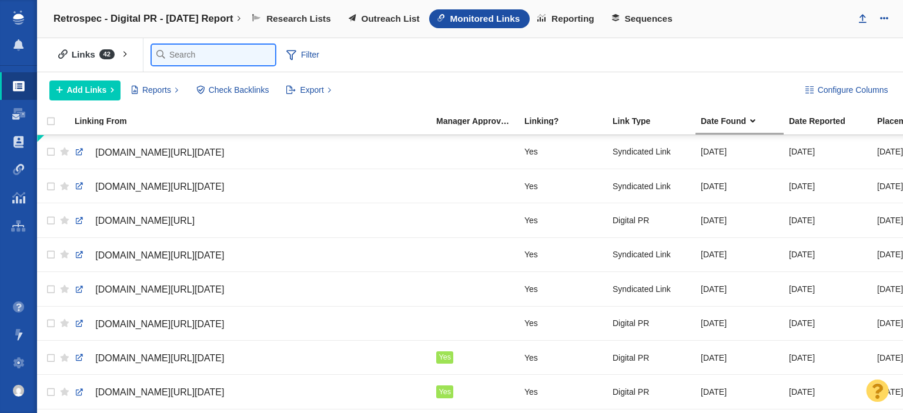
click at [170, 51] on input "text" at bounding box center [213, 55] width 123 height 21
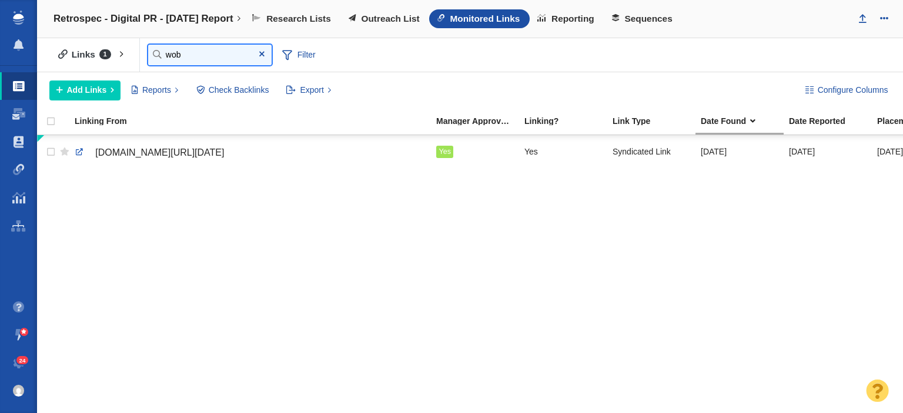
click at [192, 62] on input "wob" at bounding box center [209, 55] width 123 height 21
click at [190, 53] on input "weare" at bounding box center [209, 55] width 123 height 21
click at [214, 56] on input "wf" at bounding box center [209, 55] width 123 height 21
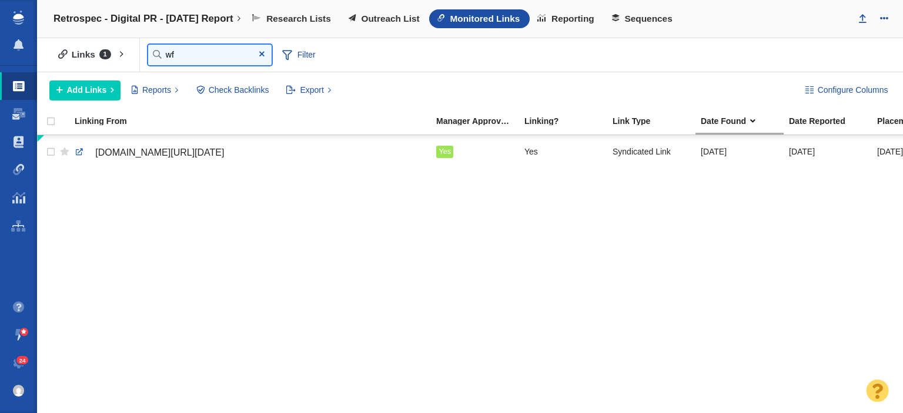
click at [214, 56] on input "wf" at bounding box center [209, 55] width 123 height 21
click at [207, 52] on input "rock" at bounding box center [209, 55] width 123 height 21
drag, startPoint x: 207, startPoint y: 52, endPoint x: 201, endPoint y: 54, distance: 6.3
click at [207, 51] on input "rock" at bounding box center [209, 55] width 123 height 21
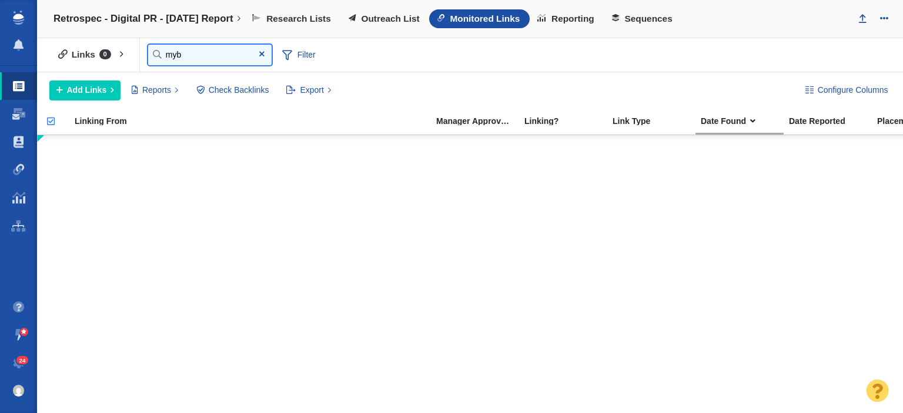
click at [189, 55] on input "myb" at bounding box center [209, 55] width 123 height 21
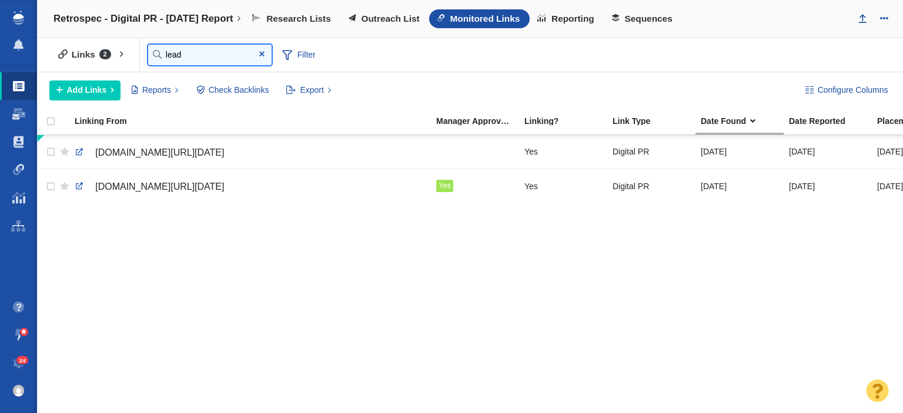
click at [197, 58] on input "lead" at bounding box center [209, 55] width 123 height 21
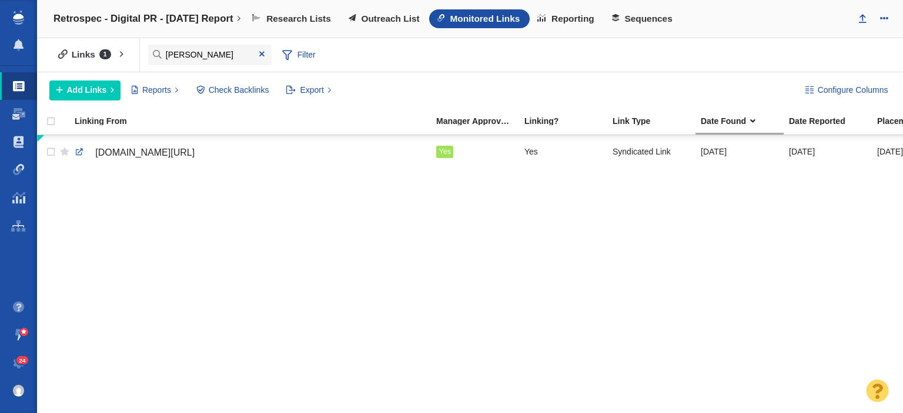
click at [198, 68] on div "Links 1 All Links Assigned To Me Recently Viewed Starred Reported current month…" at bounding box center [470, 55] width 866 height 34
click at [195, 61] on input "foos" at bounding box center [209, 55] width 123 height 21
type input "z"
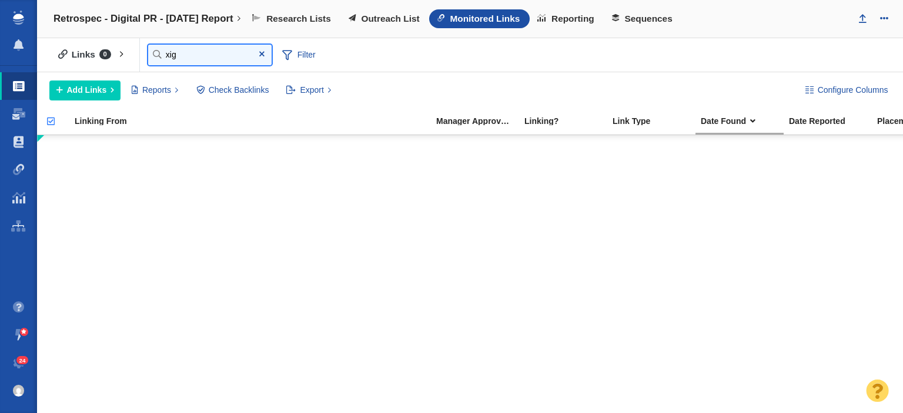
click at [203, 51] on input "xig" at bounding box center [209, 55] width 123 height 21
type input "943"
click at [262, 58] on span at bounding box center [262, 54] width 19 height 16
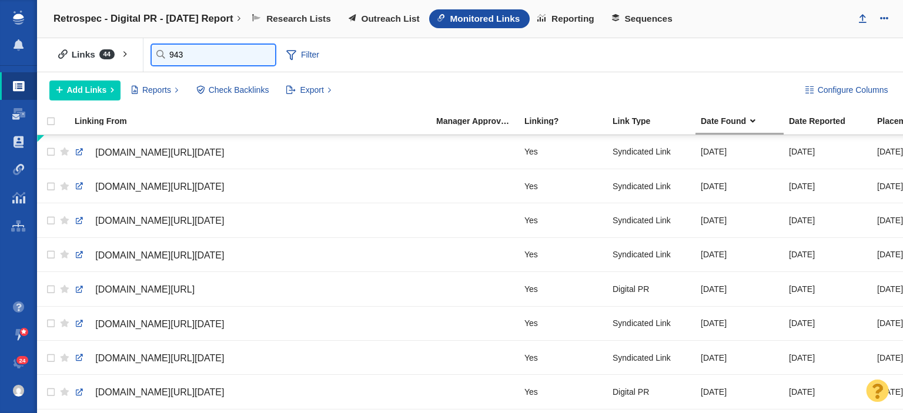
click at [160, 55] on input "943" at bounding box center [213, 55] width 123 height 21
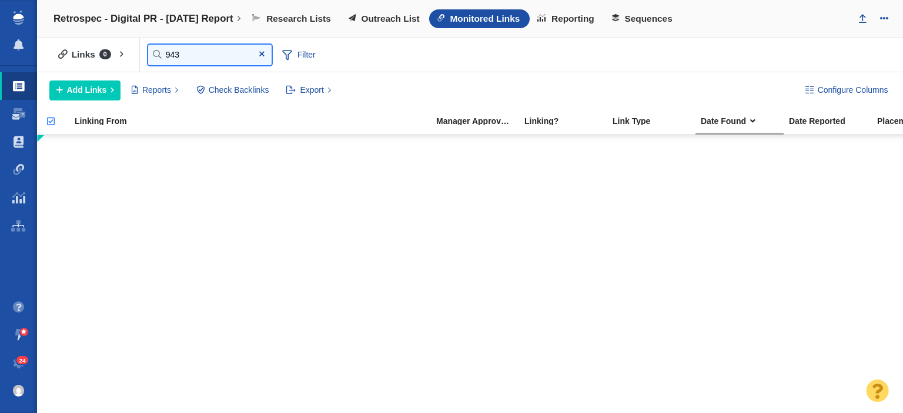
type input "943"
click at [254, 51] on span at bounding box center [262, 54] width 19 height 16
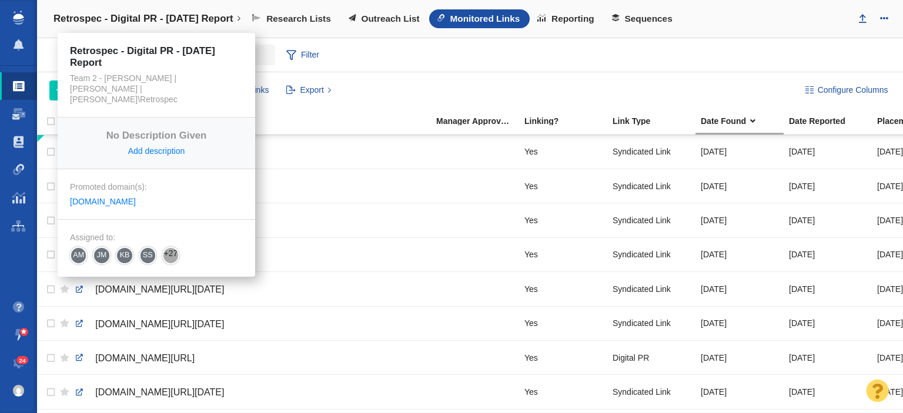
click at [223, 20] on h4 "Retrospec - Digital PR - [DATE] Report" at bounding box center [143, 19] width 180 height 12
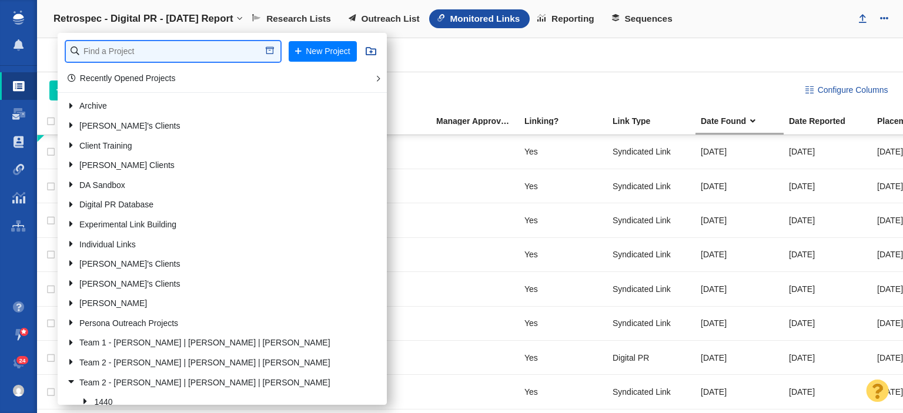
click at [212, 44] on input "text" at bounding box center [173, 51] width 215 height 21
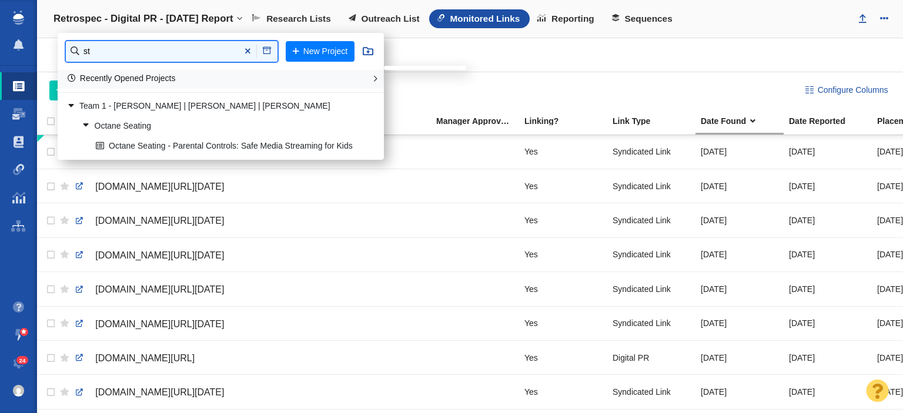
type input "s"
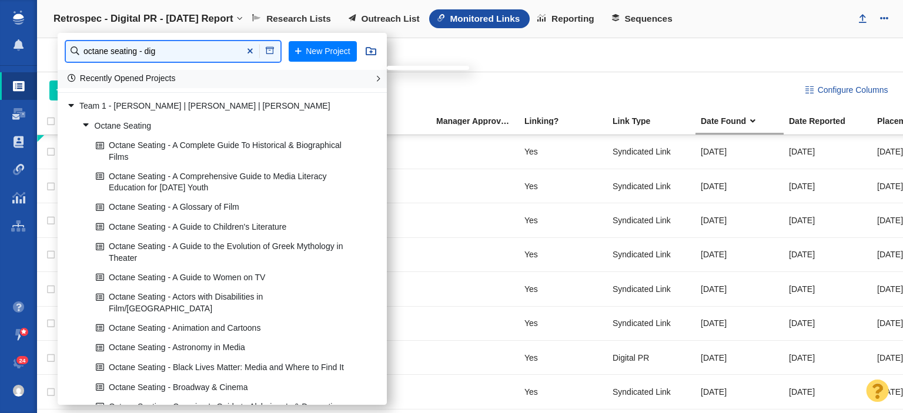
type input "octane seating - dig"
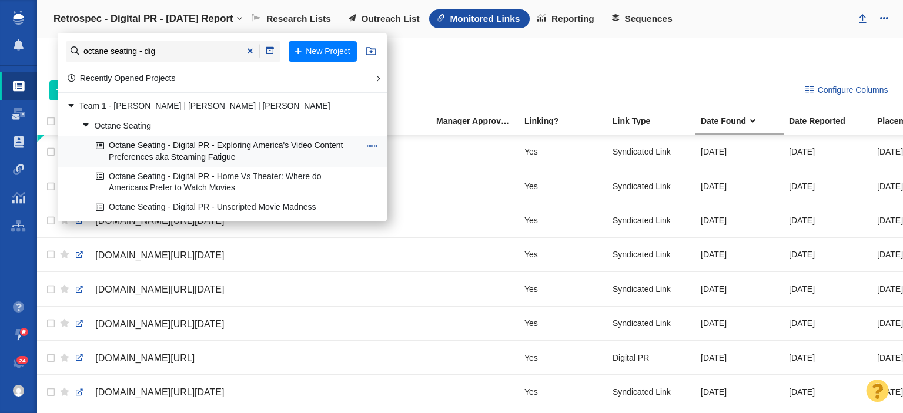
click at [152, 155] on link "Octane Seating - Digital PR - Exploring America's Video Content Preferences aka…" at bounding box center [228, 151] width 270 height 29
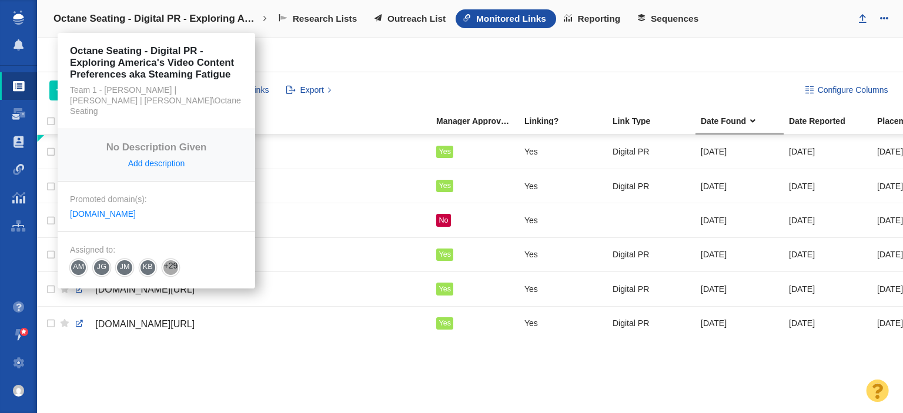
click at [226, 13] on h4 "Octane Seating - Digital PR - Exploring America's Video Content Preferences aka…" at bounding box center [156, 19] width 206 height 12
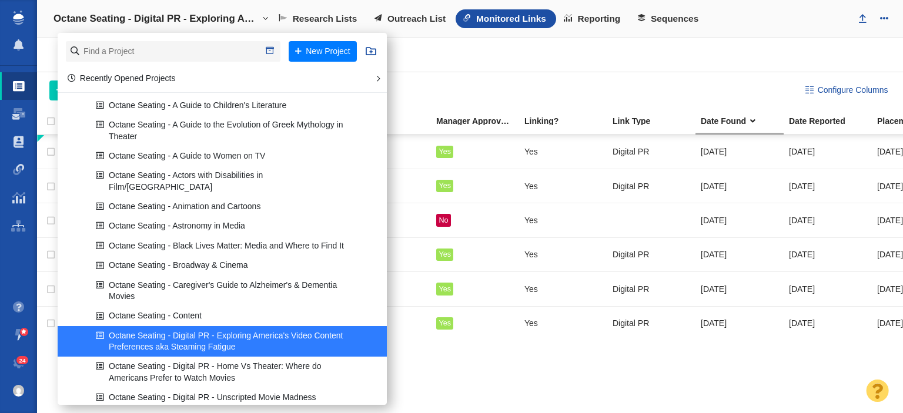
scroll to position [1058, 0]
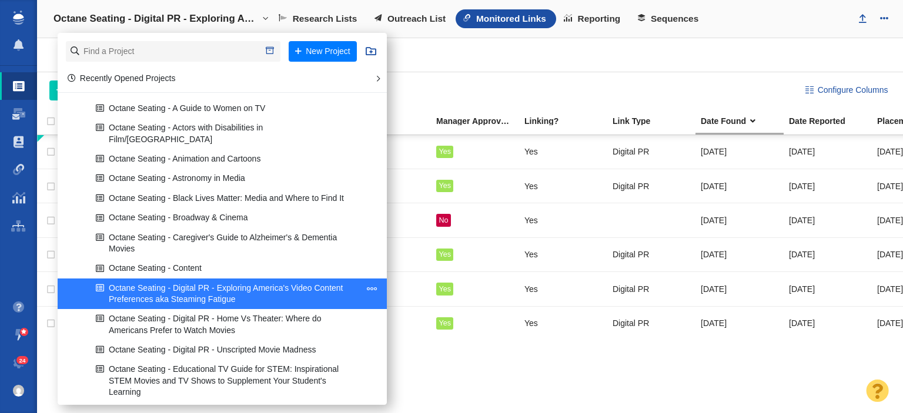
click at [367, 283] on span at bounding box center [372, 288] width 11 height 11
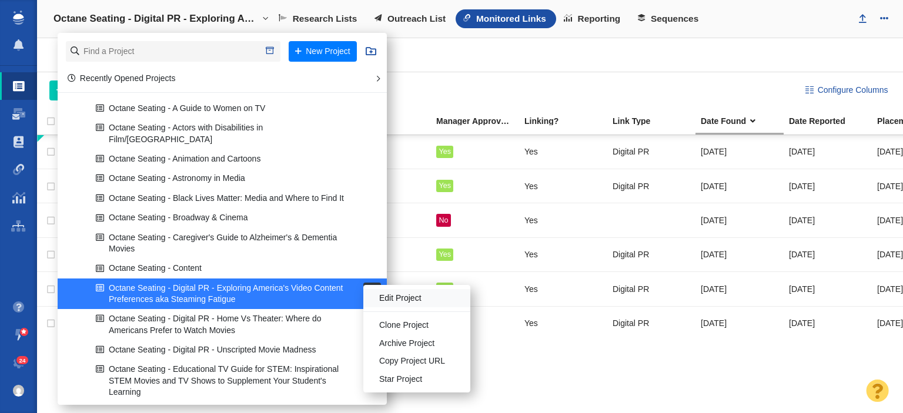
click at [383, 300] on li "Edit Project" at bounding box center [416, 298] width 107 height 18
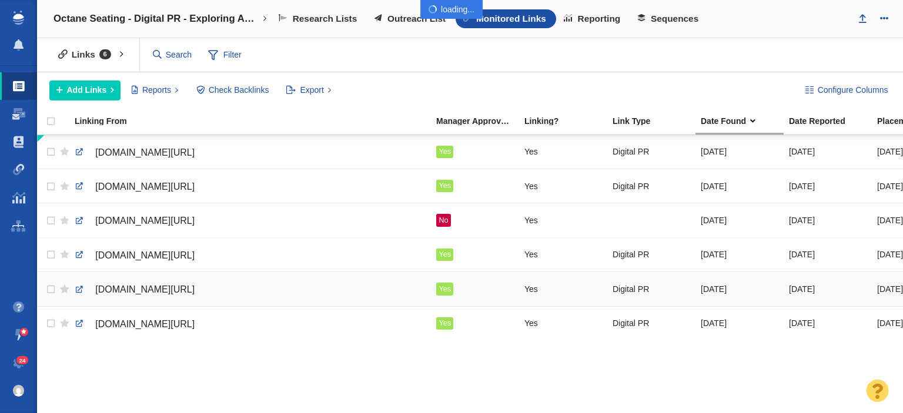
select select "DOMAIN"
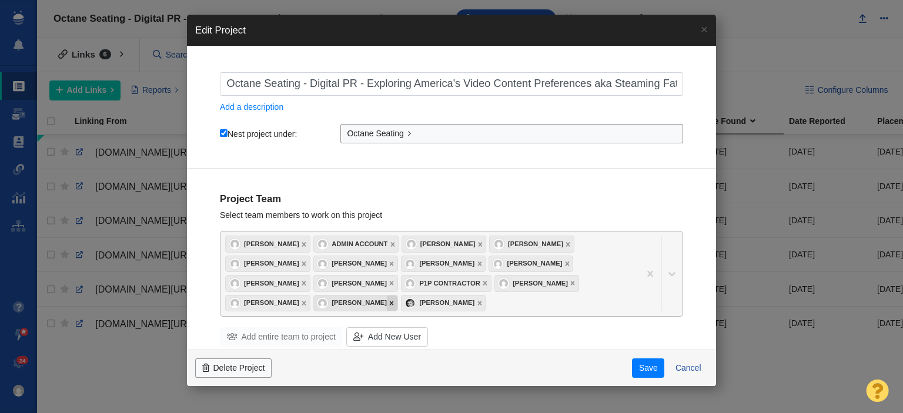
scroll to position [0, 31]
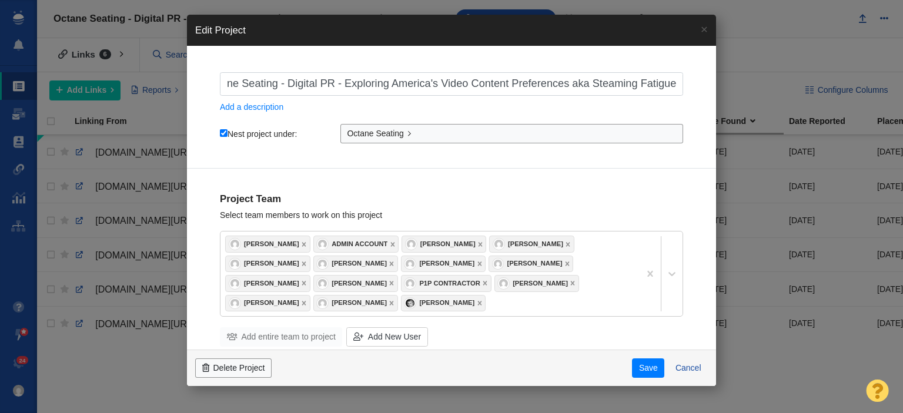
click at [594, 82] on input "Octane Seating - Digital PR - Exploring America's Video Content Preferences aka…" at bounding box center [451, 84] width 463 height 24
type input "Octane Seating - Digital PR - Exploring America's Video Content Preferences aka…"
checkbox input "true"
type input "Octane Seating - Digital PR - Exploring America's Video Content Preferences aka…"
click at [646, 373] on button "Save" at bounding box center [648, 369] width 32 height 20
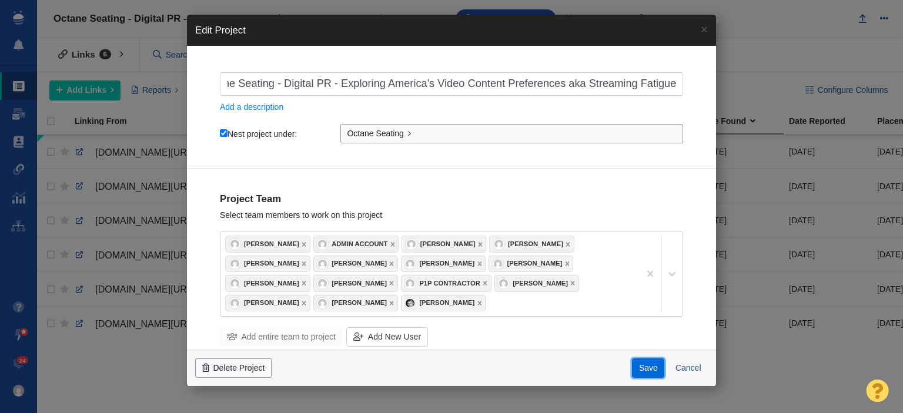
checkbox input "true"
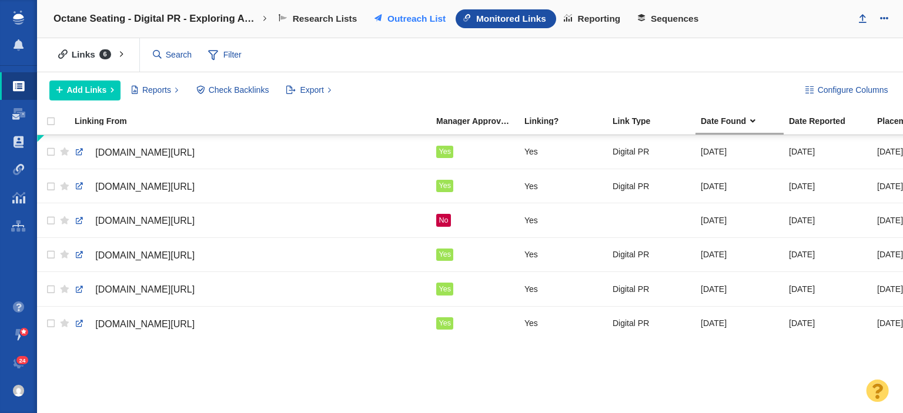
click at [413, 18] on span "Outreach List" at bounding box center [416, 19] width 58 height 11
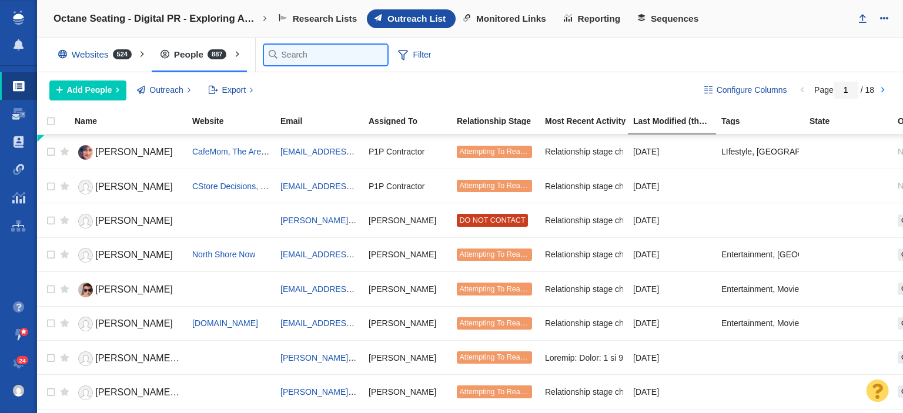
click at [282, 54] on input "text" at bounding box center [325, 55] width 123 height 21
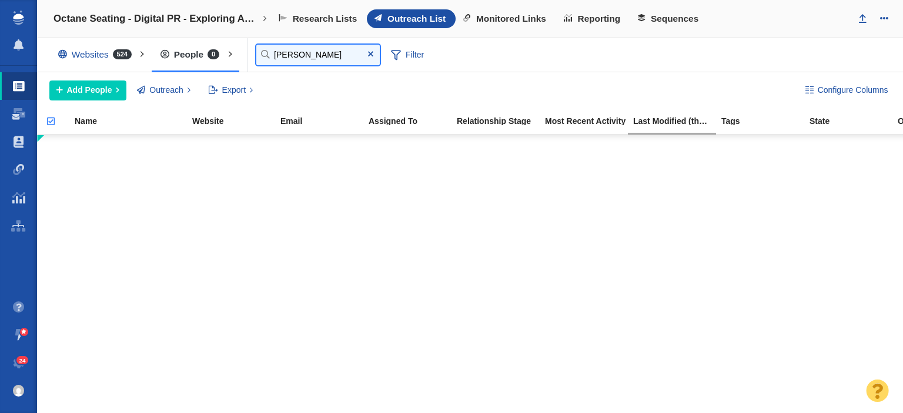
click at [288, 60] on input "jessica w" at bounding box center [317, 55] width 123 height 21
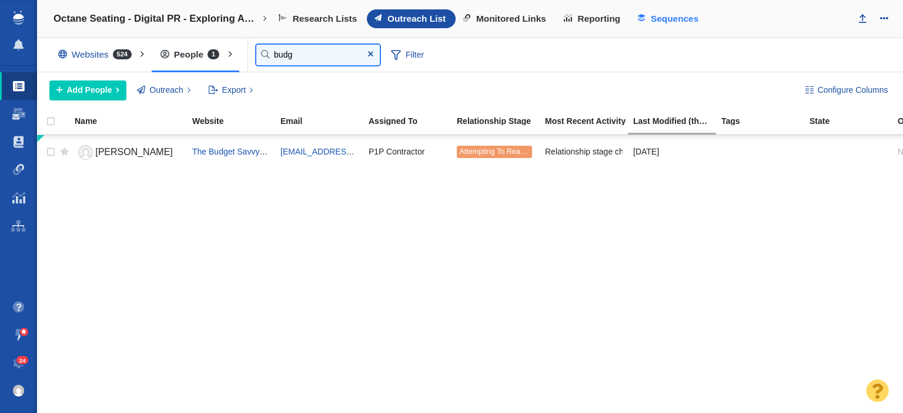
type input "budg"
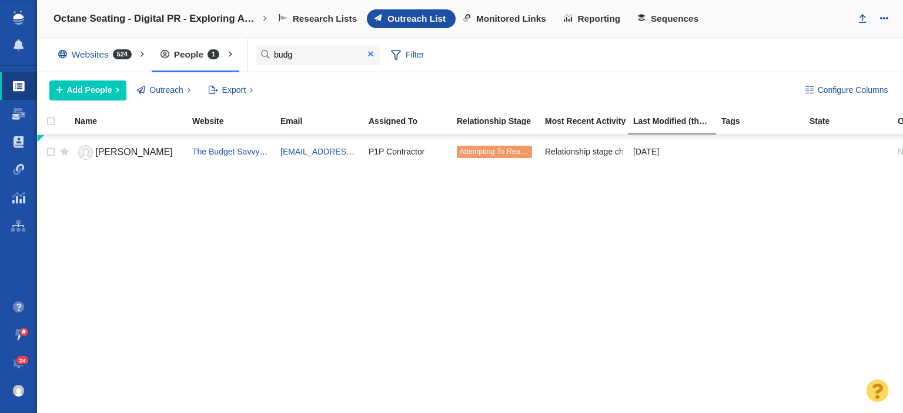
click at [371, 52] on span at bounding box center [370, 54] width 5 height 8
click at [523, 4] on div "Octane Seating - Digital PR - Exploring America's Video Content Preferences aka…" at bounding box center [470, 19] width 866 height 38
click at [523, 12] on link "Monitored Links" at bounding box center [506, 18] width 101 height 19
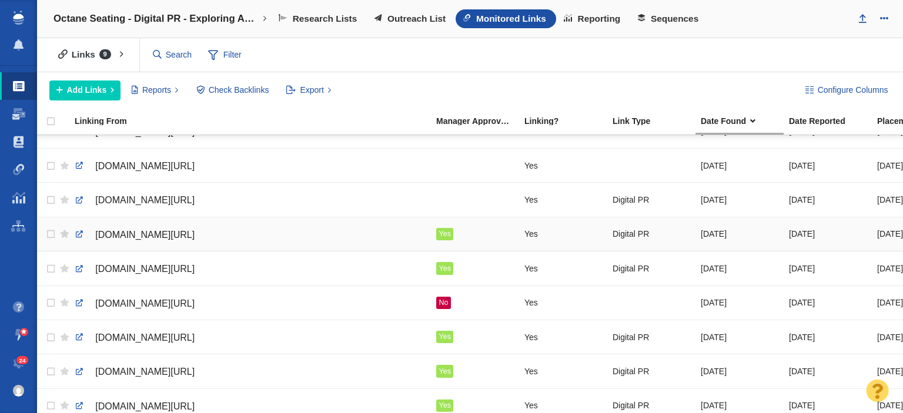
scroll to position [37, 0]
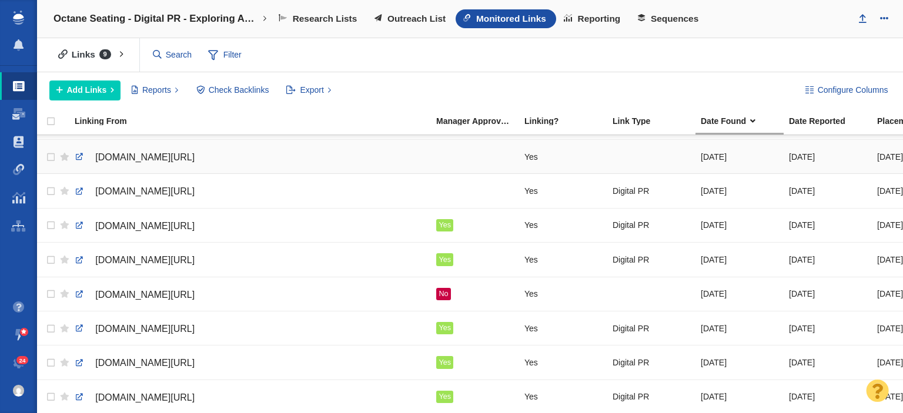
click at [155, 152] on span "[DOMAIN_NAME][URL]" at bounding box center [144, 157] width 99 height 10
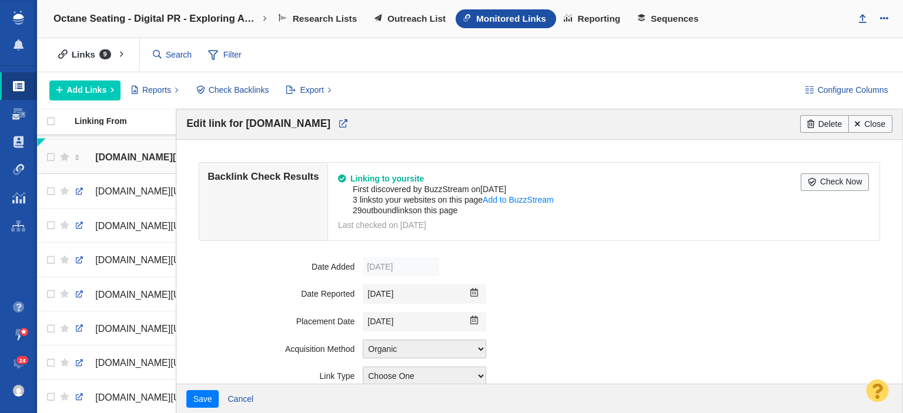
scroll to position [28, 0]
drag, startPoint x: 651, startPoint y: 328, endPoint x: 535, endPoint y: 406, distance: 139.7
click at [651, 328] on div "[DATE] Previous Month ([DATE]) [DATE] Next Month ([DATE]) Su Mo Tu We Th Fr Sa …" at bounding box center [627, 321] width 529 height 19
click at [243, 394] on link "Cancel" at bounding box center [240, 399] width 39 height 18
